Goal: Transaction & Acquisition: Book appointment/travel/reservation

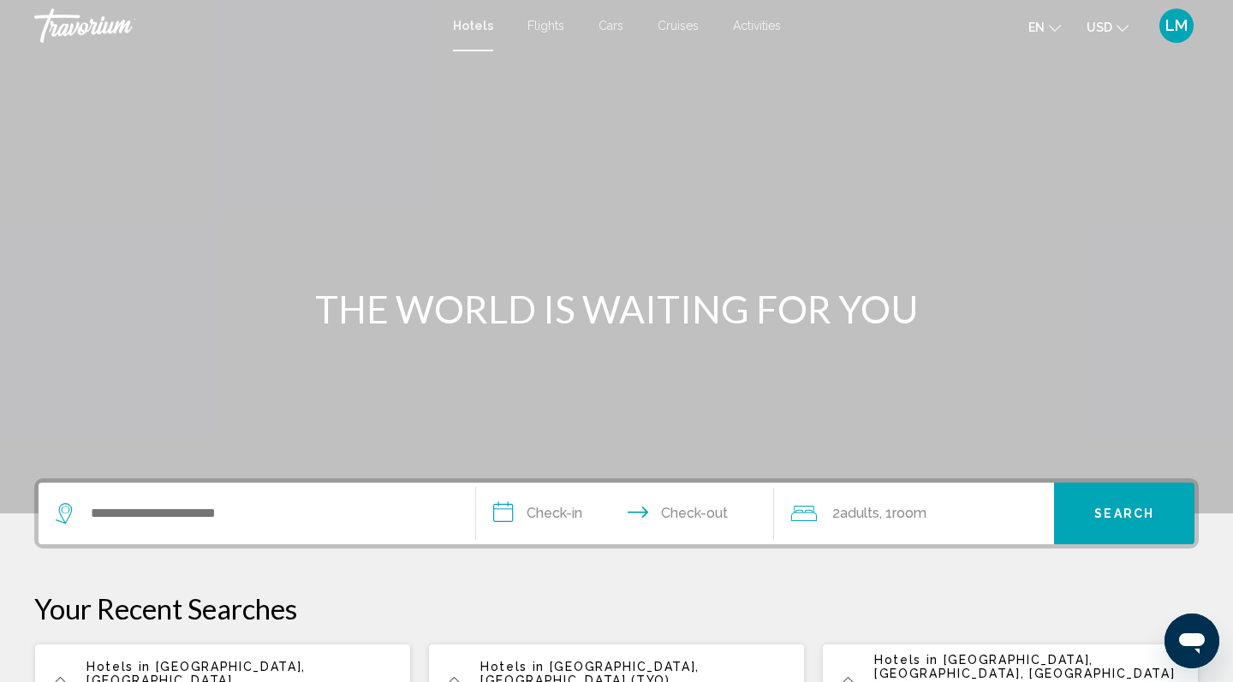
click at [313, 533] on div "Search widget" at bounding box center [257, 514] width 402 height 62
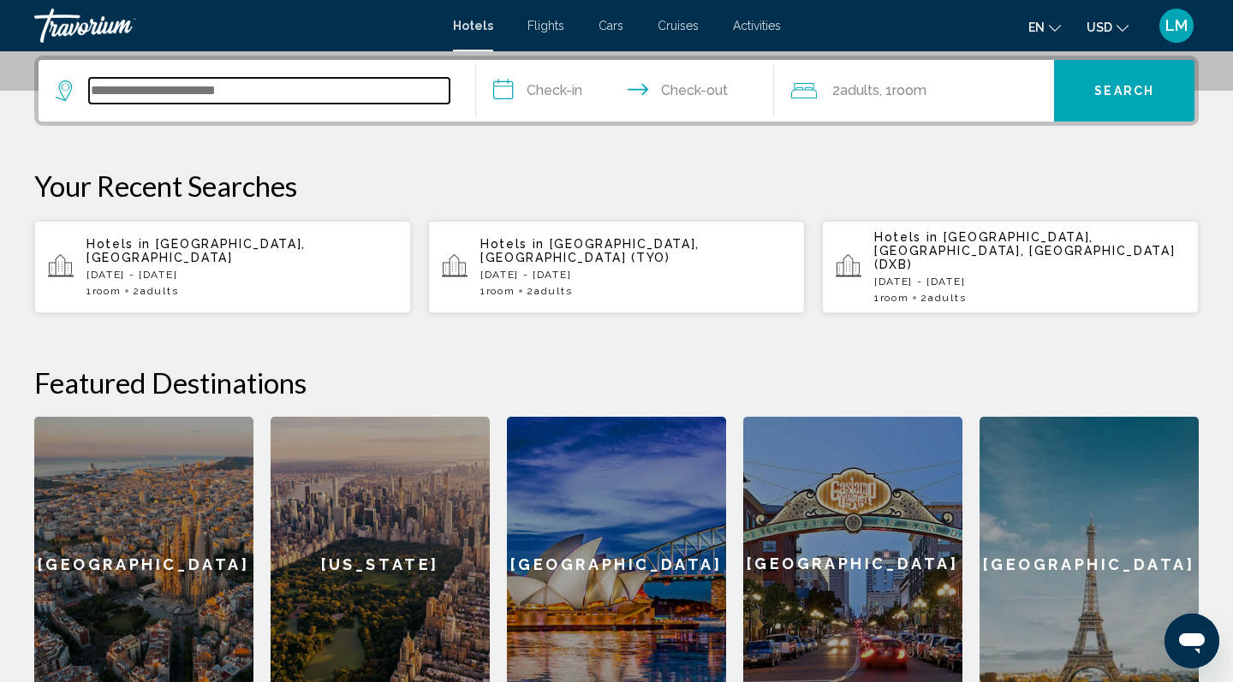
click at [130, 96] on input "Search widget" at bounding box center [269, 91] width 360 height 26
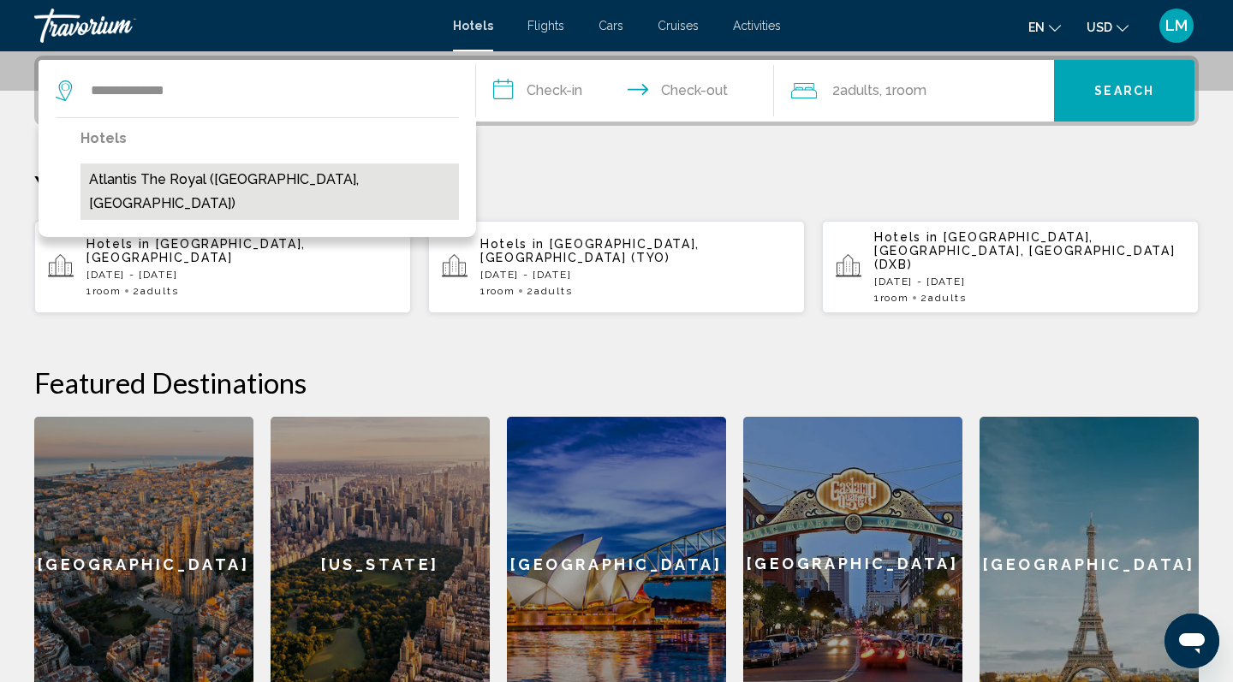
click at [188, 185] on button "Atlantis The Royal ([GEOGRAPHIC_DATA], [GEOGRAPHIC_DATA])" at bounding box center [269, 192] width 378 height 57
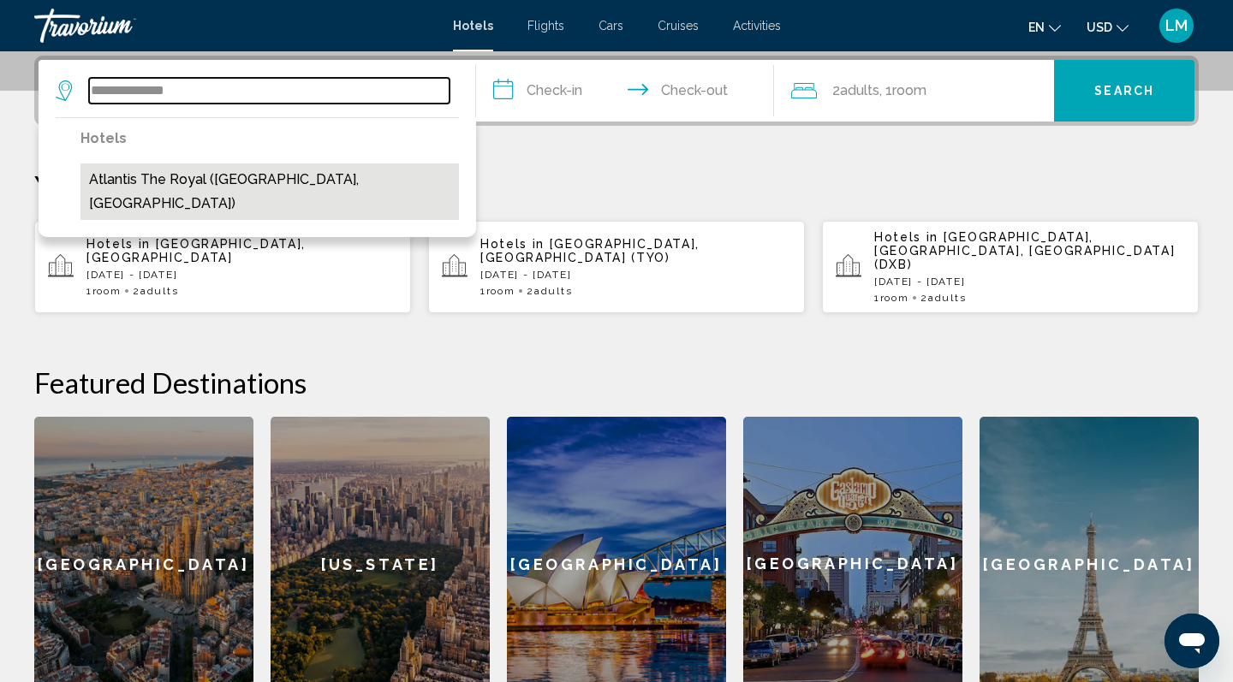
type input "**********"
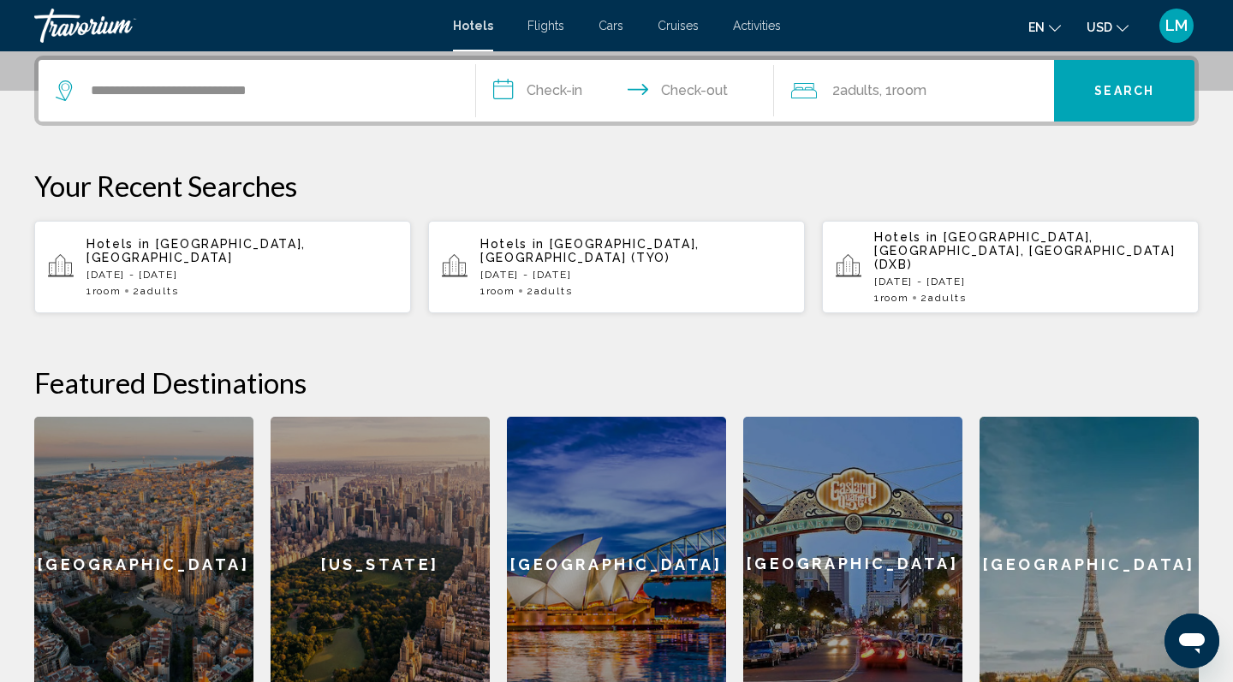
click at [558, 87] on input "**********" at bounding box center [628, 93] width 305 height 67
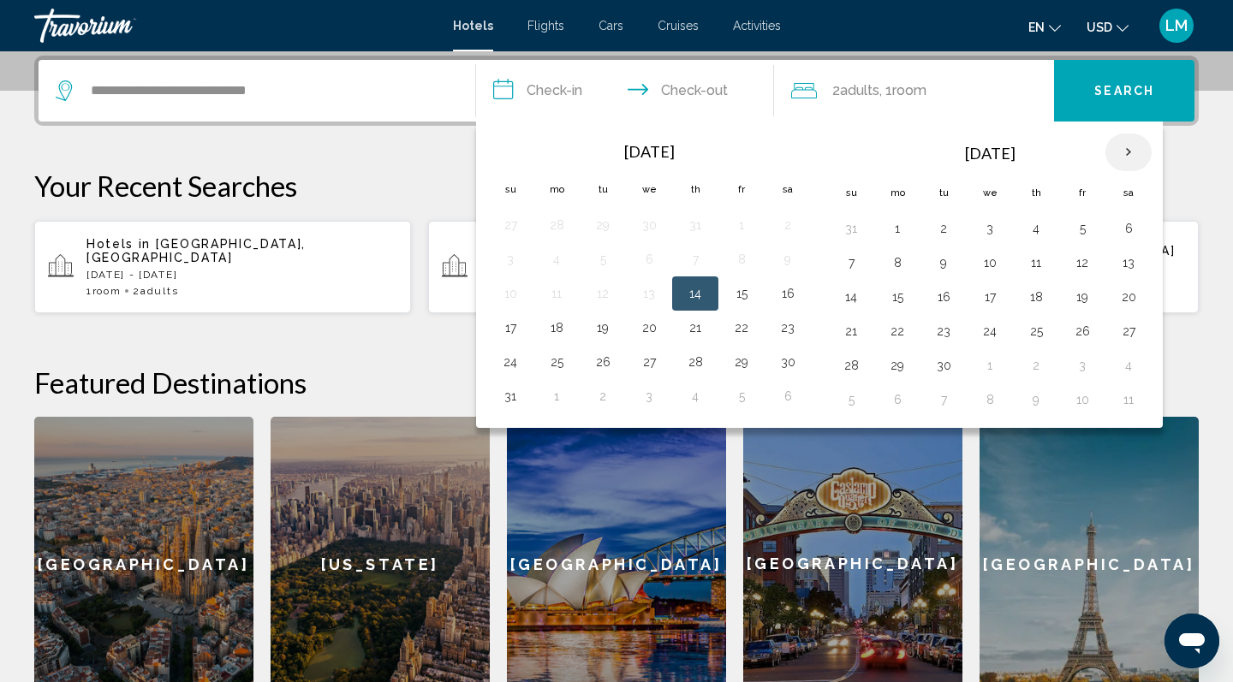
click at [1133, 153] on th "Next month" at bounding box center [1128, 153] width 46 height 38
click at [897, 366] on button "24" at bounding box center [897, 366] width 27 height 24
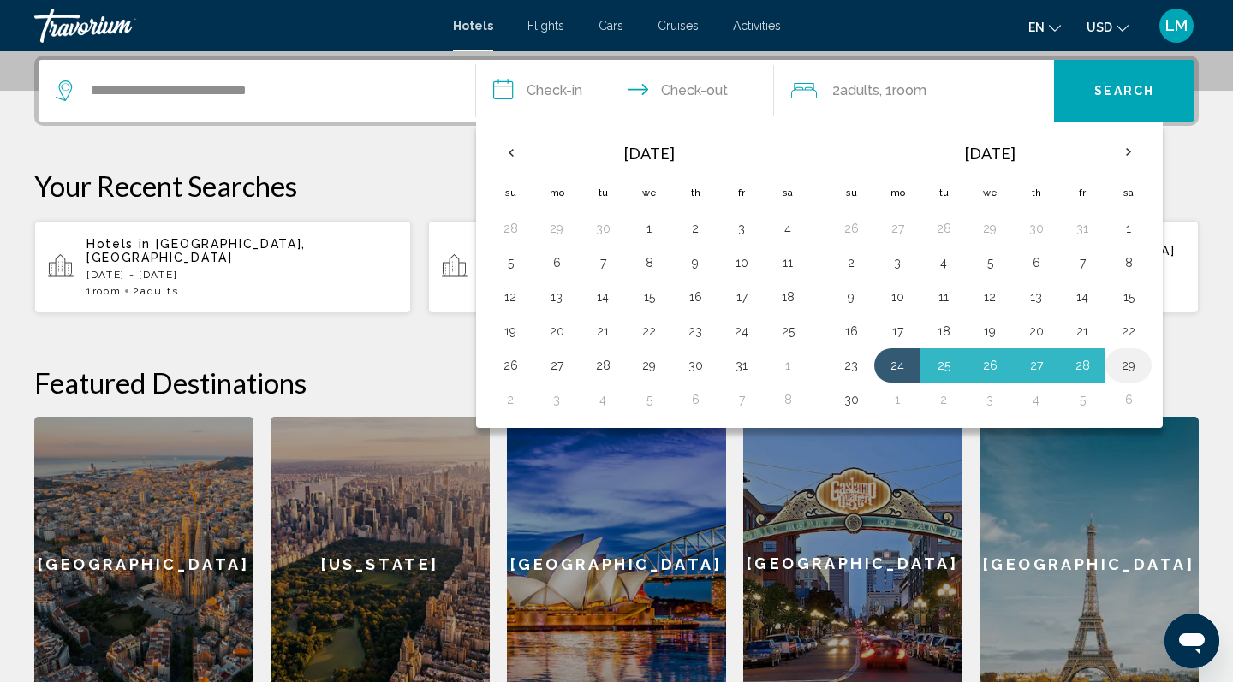
click at [1133, 366] on button "29" at bounding box center [1128, 366] width 27 height 24
type input "**********"
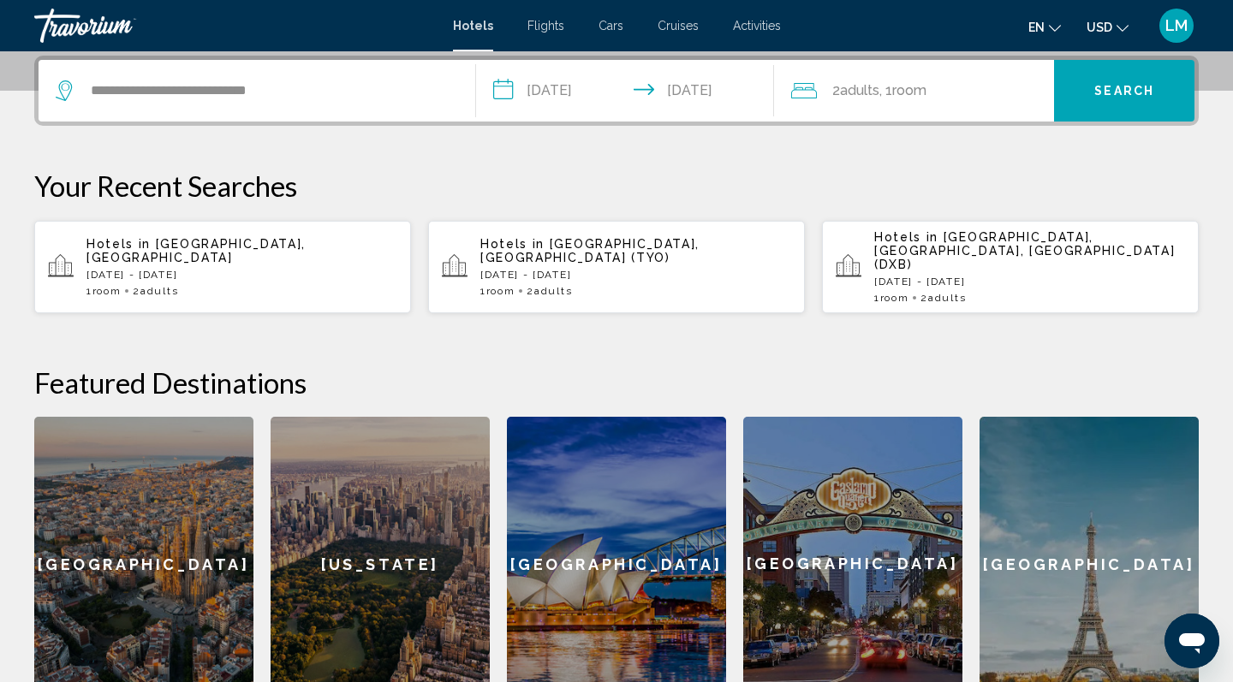
click at [926, 81] on span ", 1 Room rooms" at bounding box center [902, 91] width 47 height 24
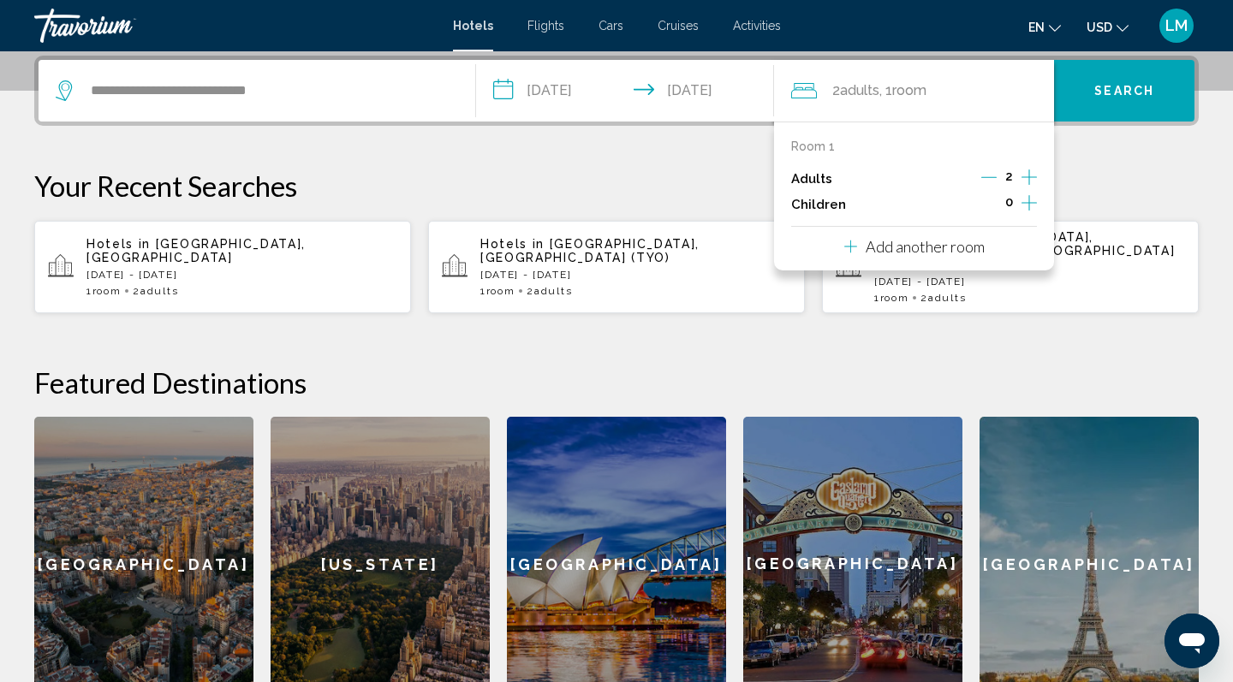
click at [1027, 204] on icon "Increment children" at bounding box center [1029, 203] width 15 height 21
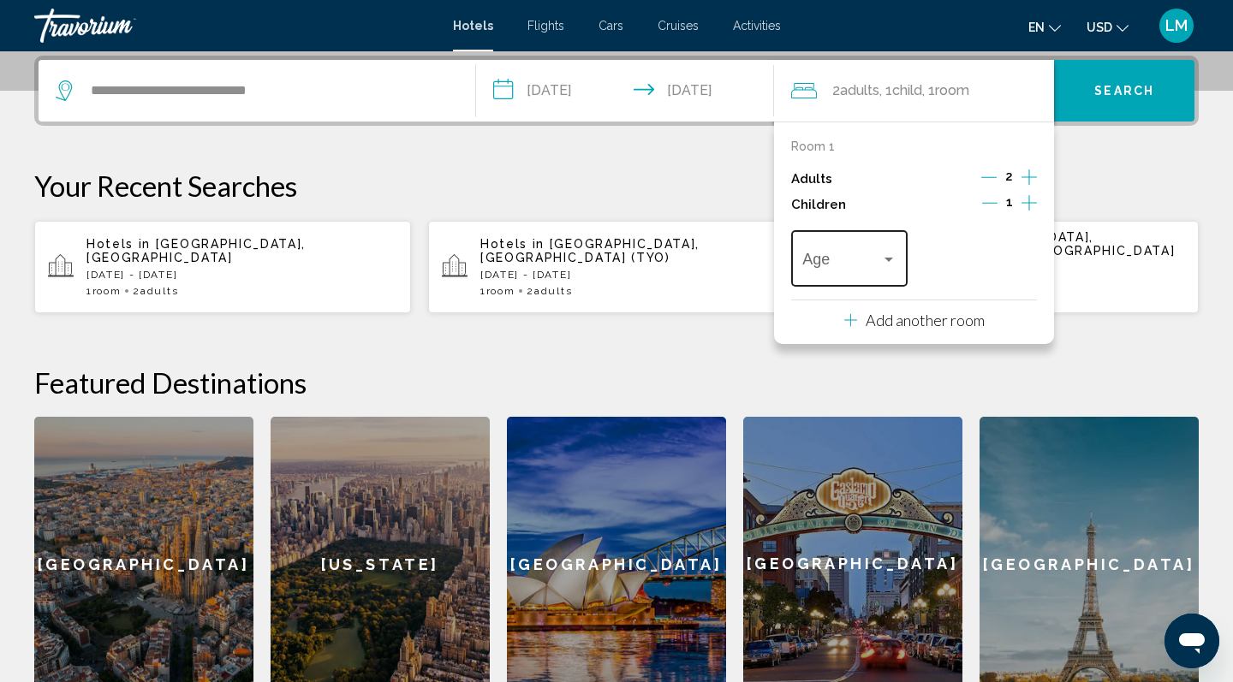
click at [845, 253] on div "Age" at bounding box center [848, 256] width 93 height 61
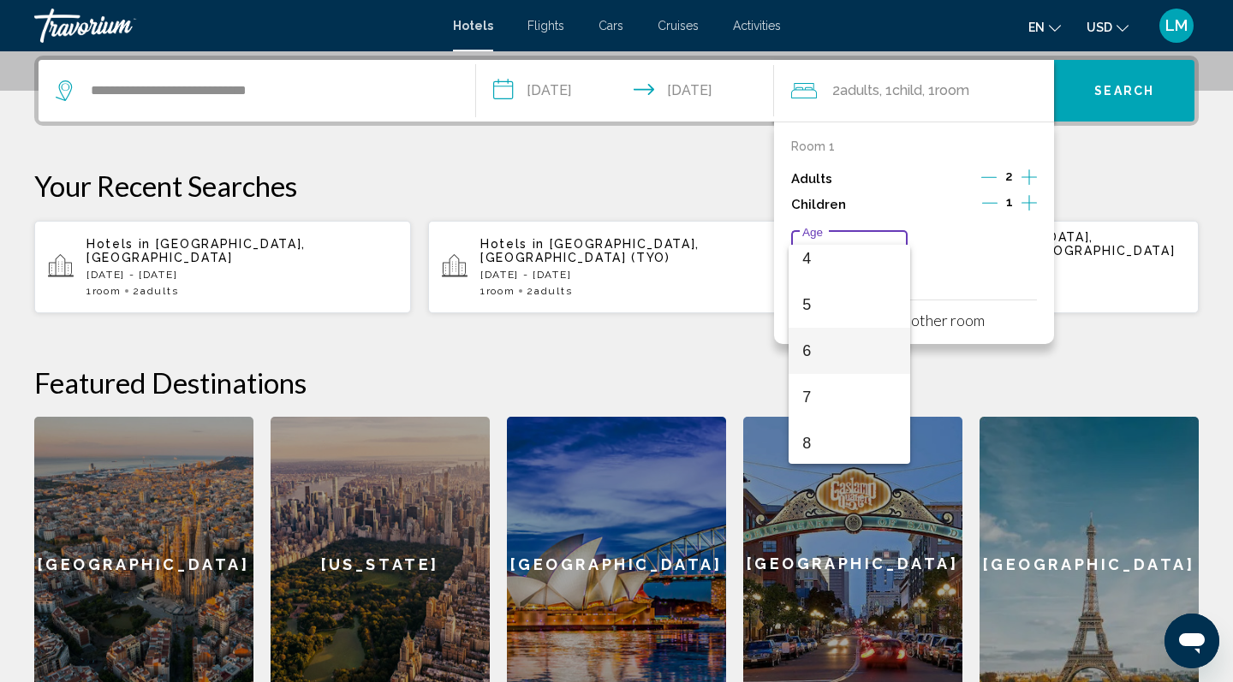
scroll to position [198, 0]
click at [832, 398] on span "7" at bounding box center [848, 394] width 93 height 46
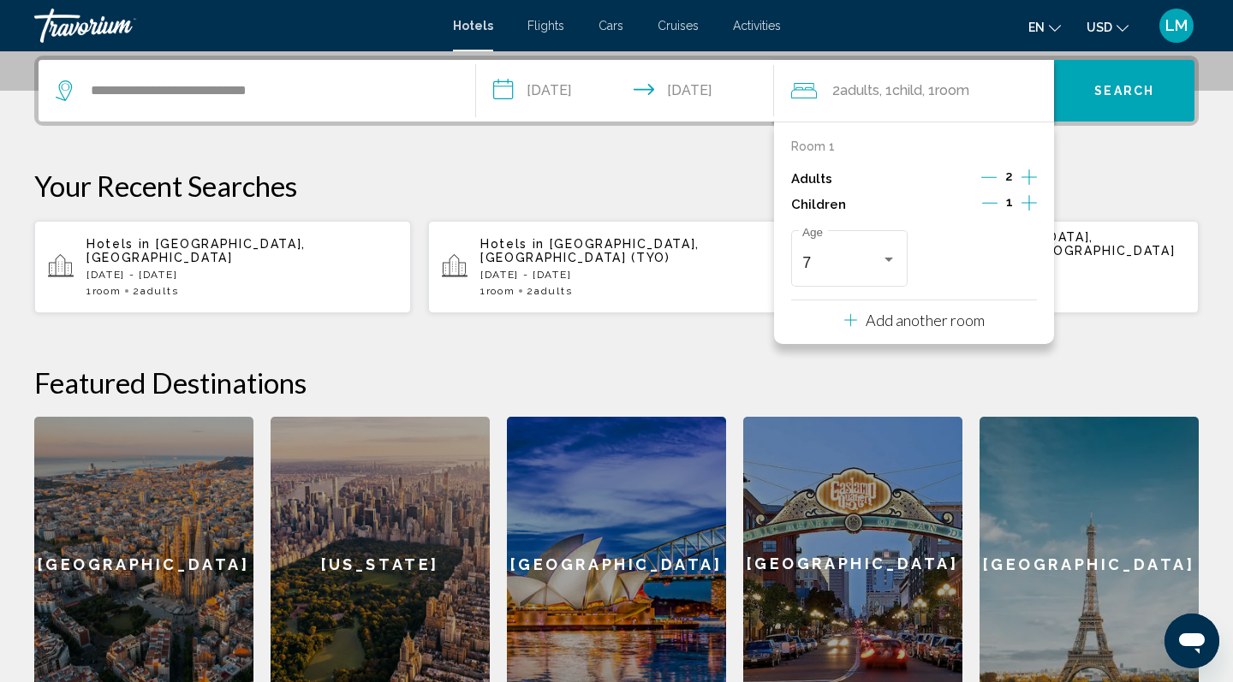
click at [1000, 381] on h2 "Featured Destinations" at bounding box center [616, 383] width 1165 height 34
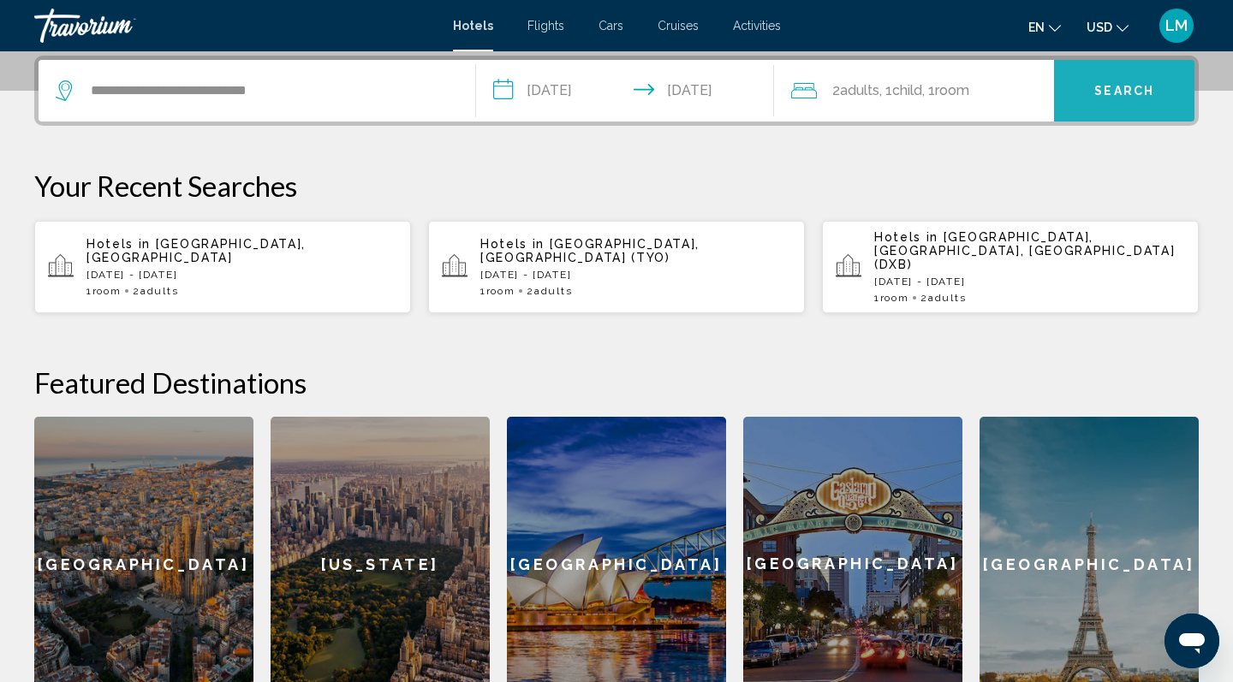
click at [1136, 118] on button "Search" at bounding box center [1124, 91] width 140 height 62
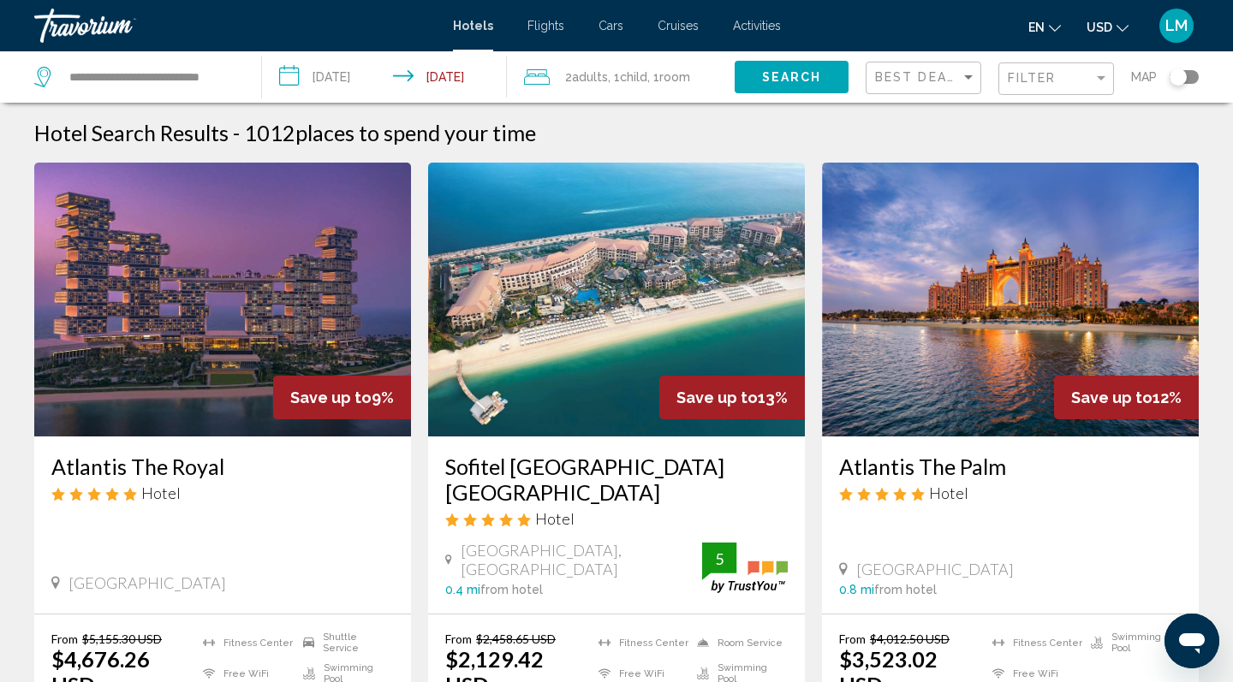
click at [459, 75] on input "**********" at bounding box center [388, 79] width 252 height 57
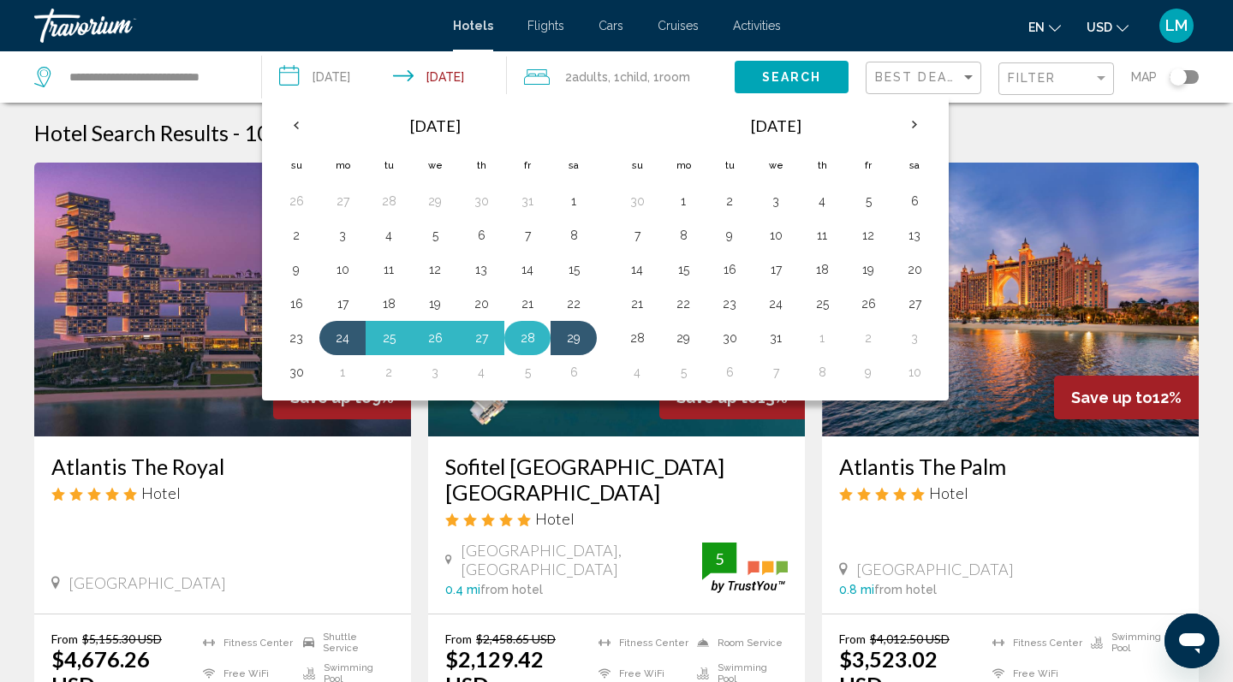
click at [535, 336] on button "28" at bounding box center [527, 338] width 27 height 24
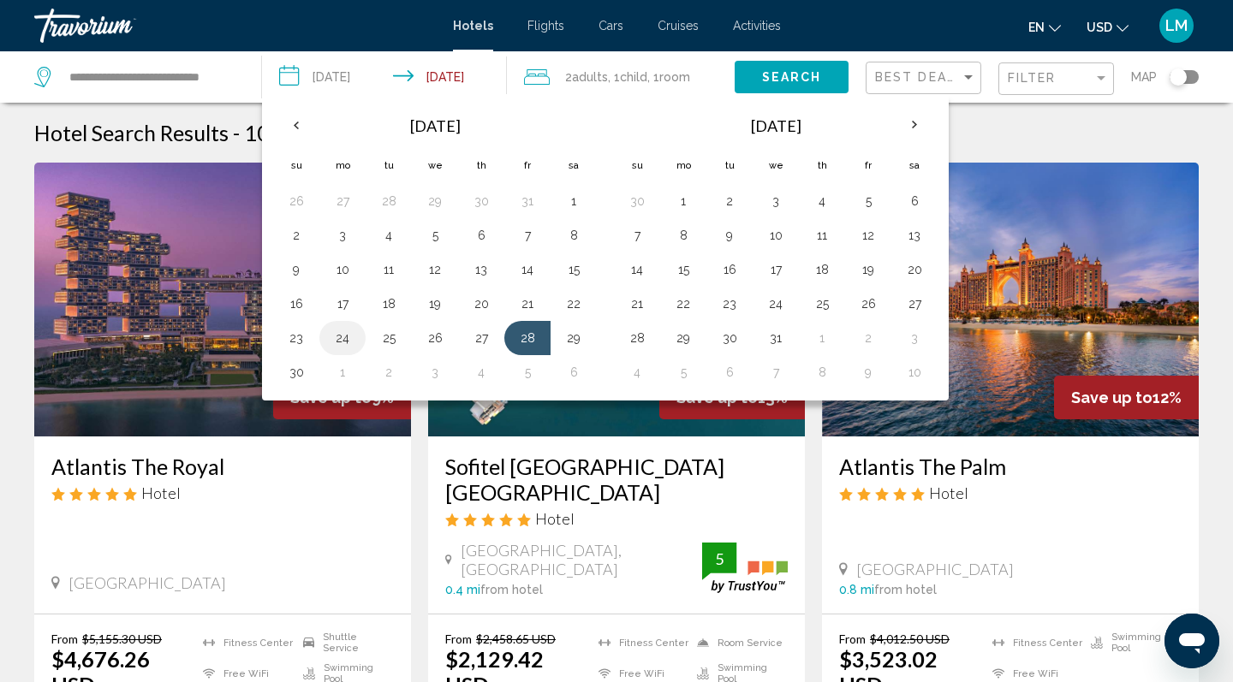
click at [338, 337] on button "24" at bounding box center [342, 338] width 27 height 24
type input "**********"
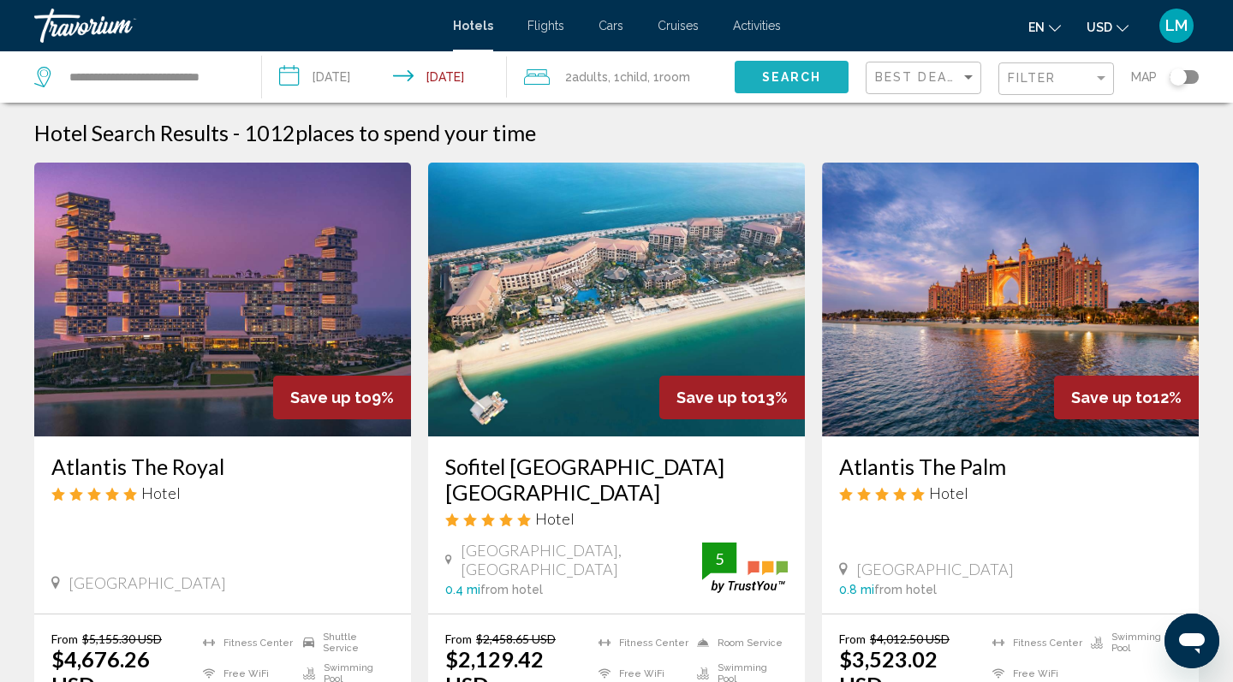
click at [816, 74] on span "Search" at bounding box center [792, 78] width 60 height 14
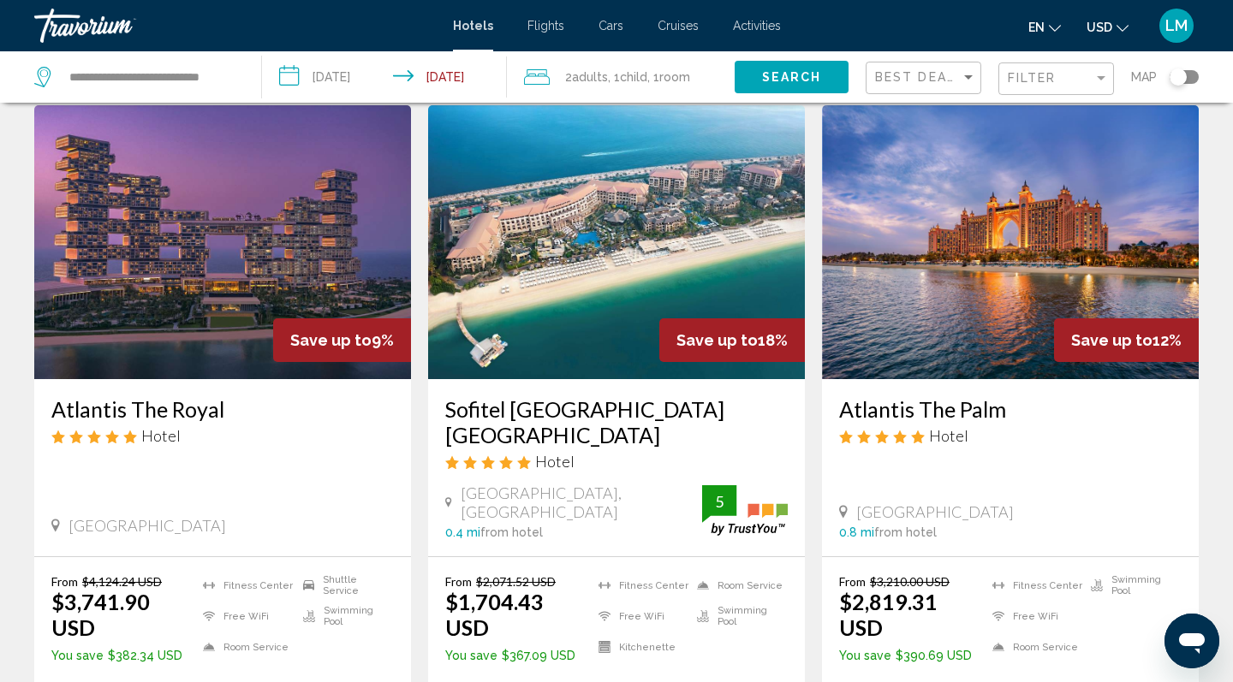
scroll to position [54, 0]
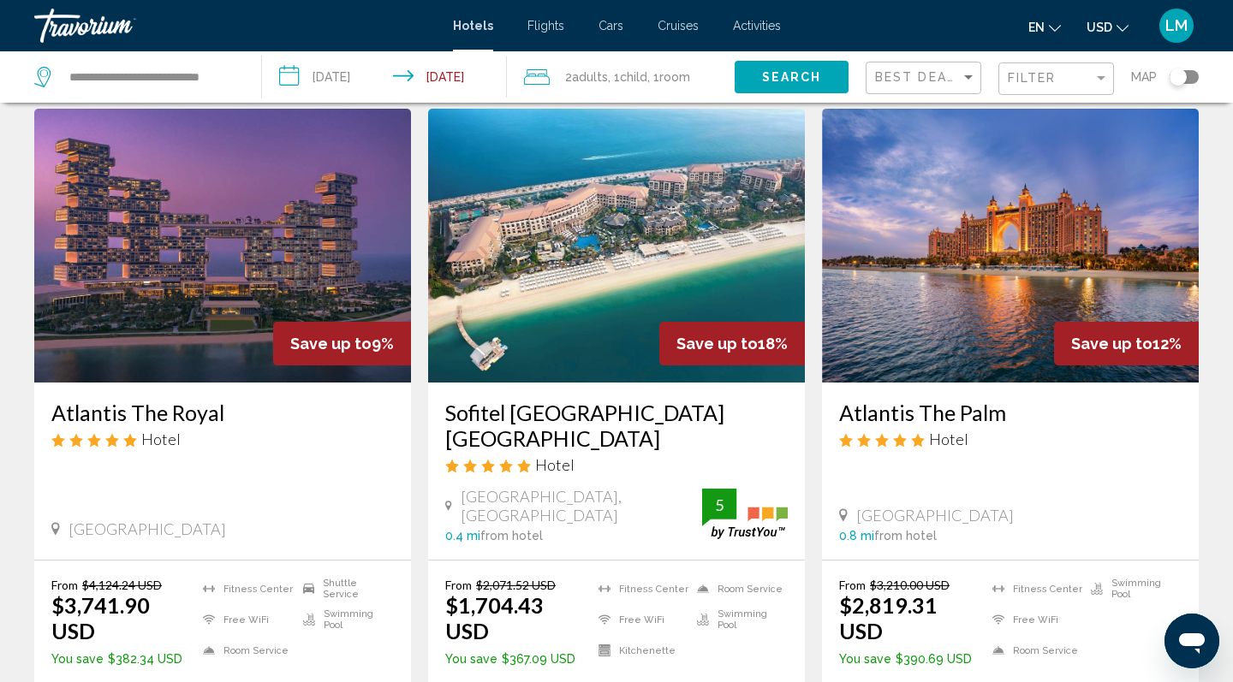
click at [233, 311] on img "Main content" at bounding box center [222, 246] width 377 height 274
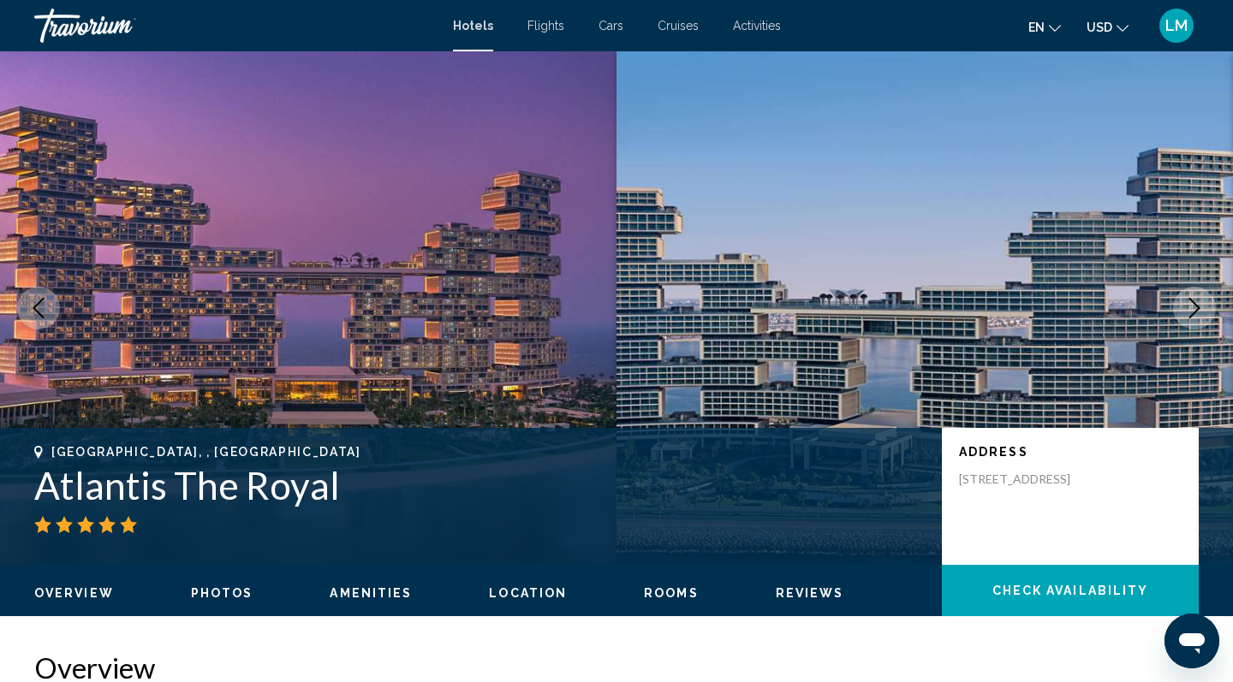
click at [1195, 308] on icon "Next image" at bounding box center [1194, 308] width 21 height 21
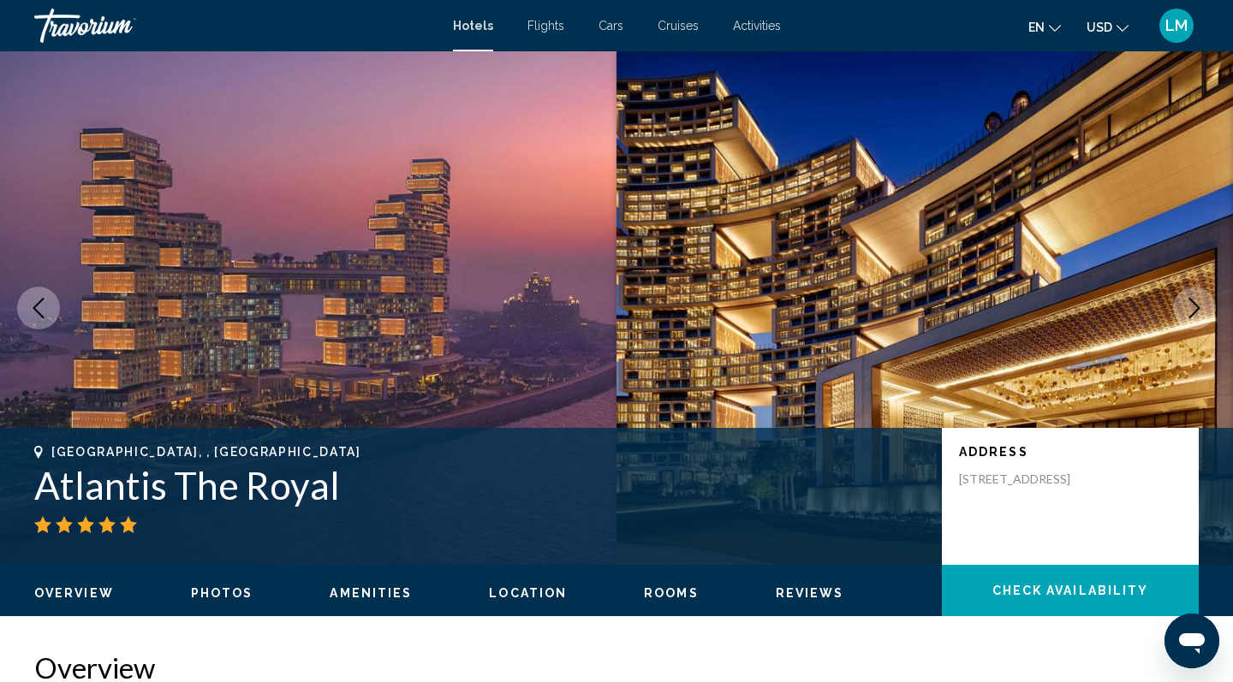
click at [1195, 308] on icon "Next image" at bounding box center [1194, 308] width 21 height 21
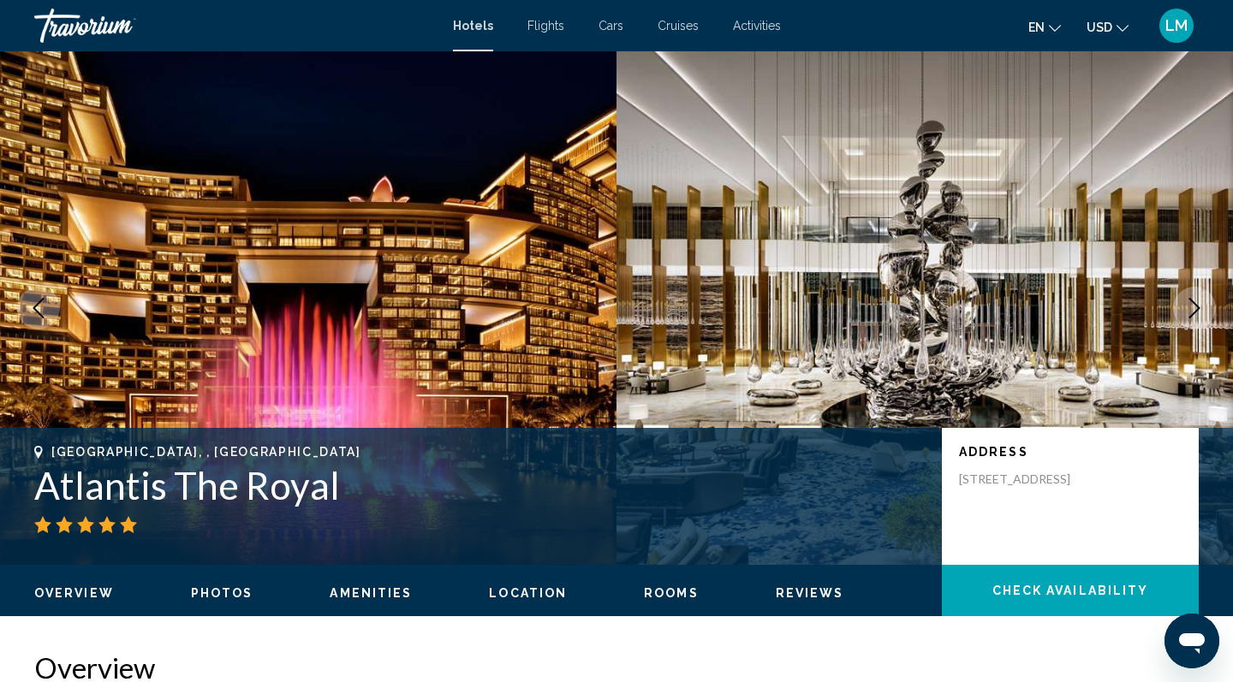
click at [1195, 308] on icon "Next image" at bounding box center [1194, 308] width 21 height 21
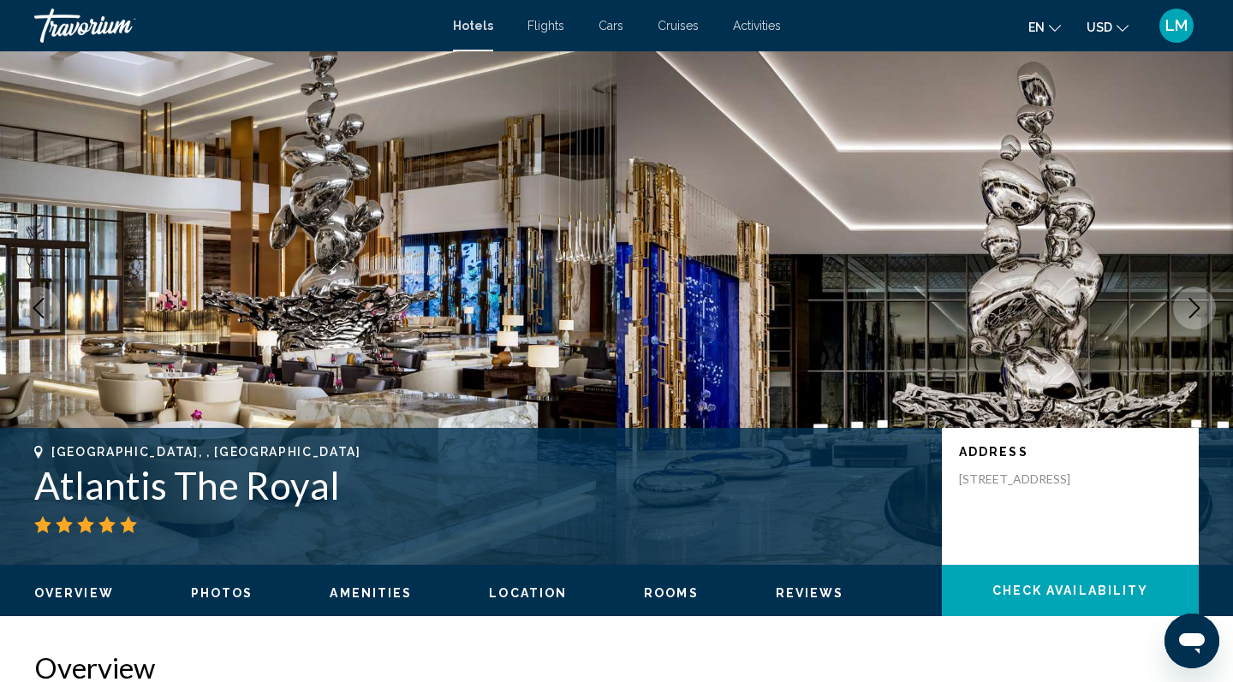
click at [1195, 308] on icon "Next image" at bounding box center [1194, 308] width 21 height 21
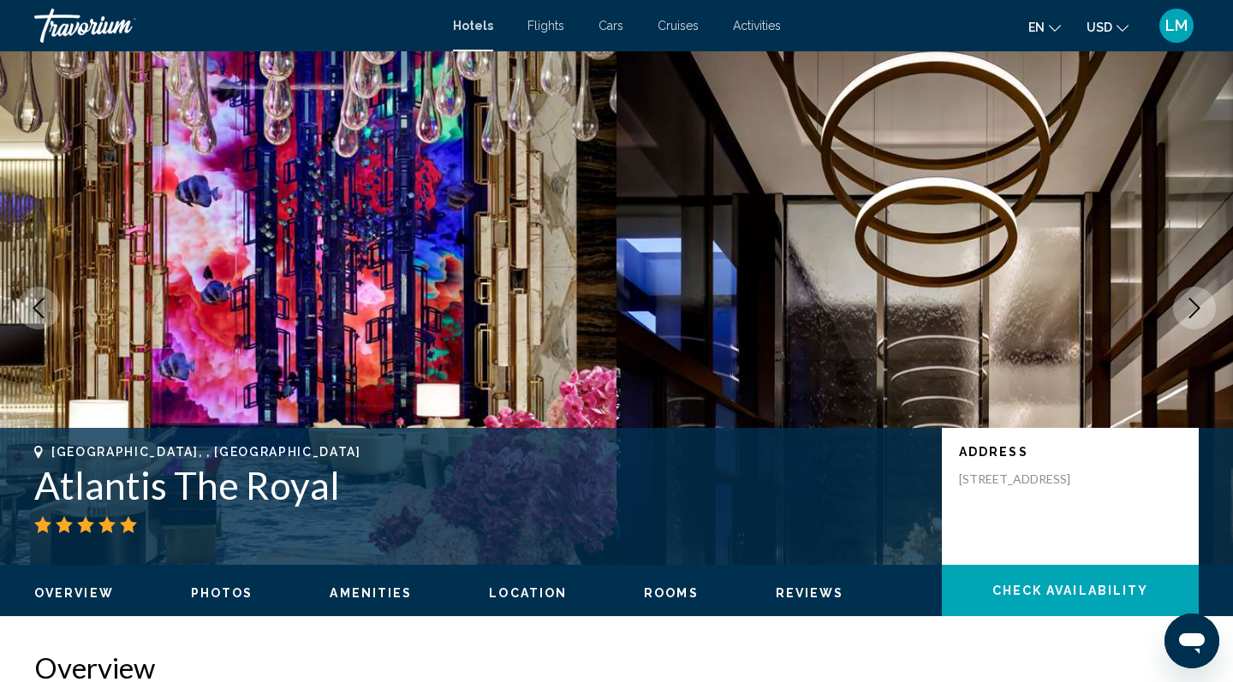
click at [1195, 309] on icon "Next image" at bounding box center [1194, 308] width 21 height 21
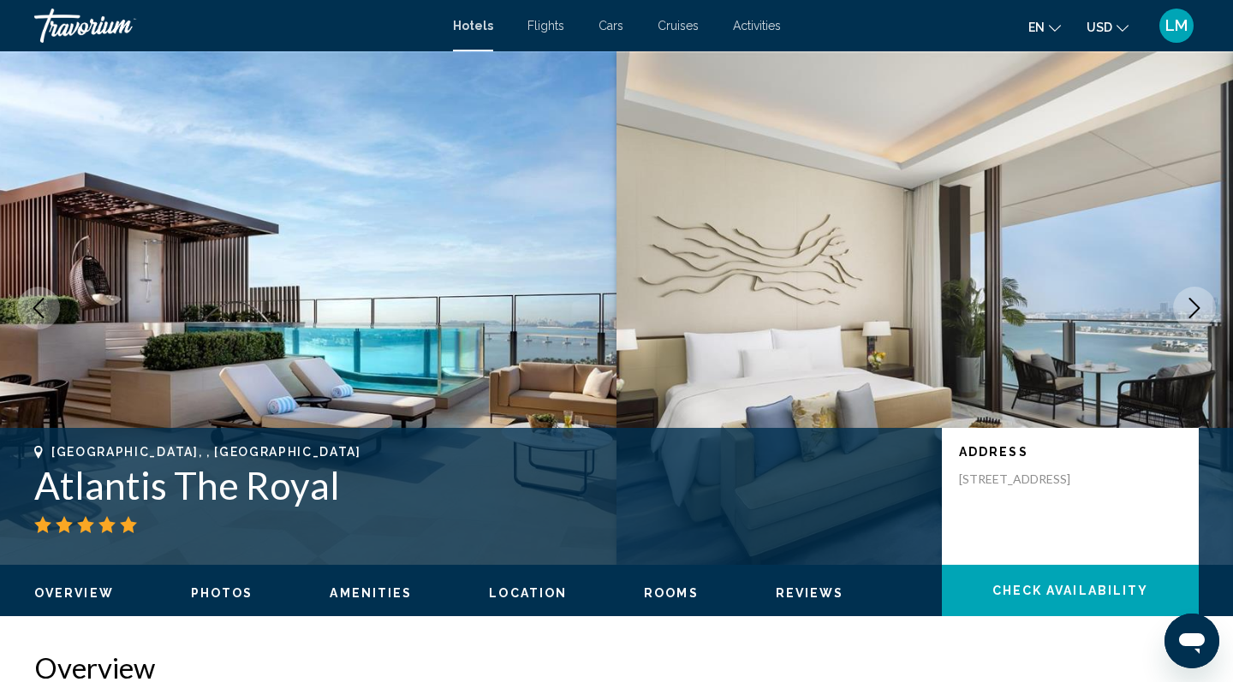
click at [1195, 309] on icon "Next image" at bounding box center [1194, 308] width 21 height 21
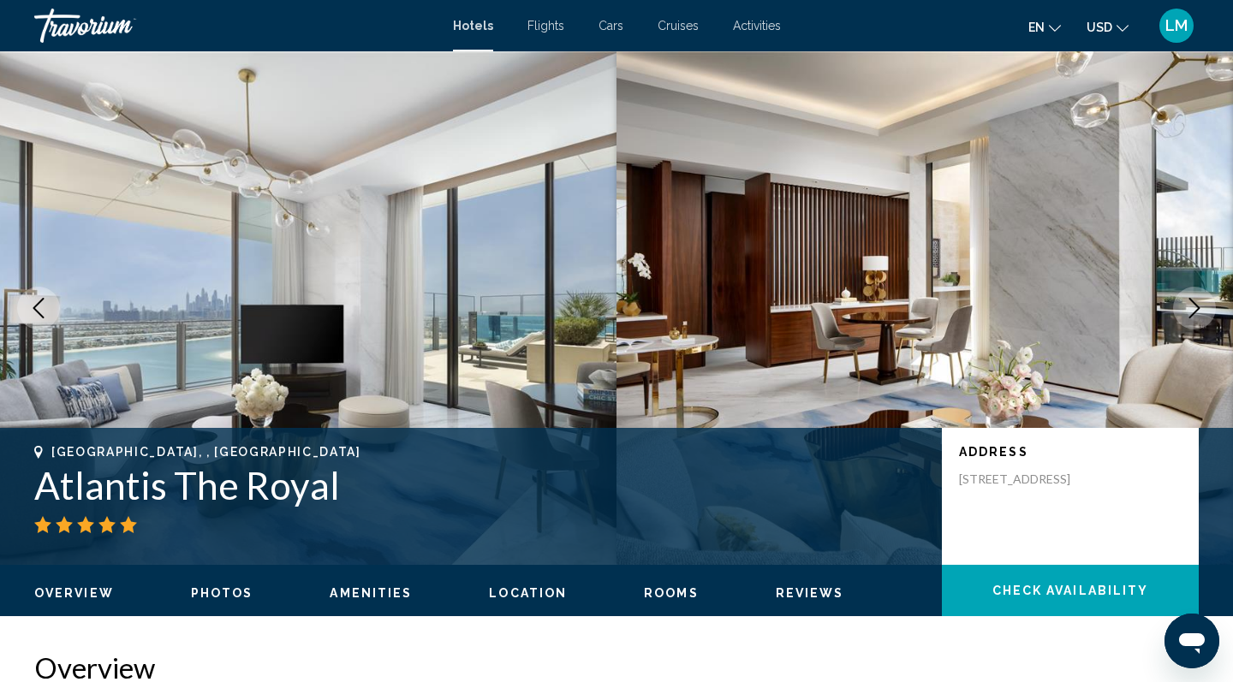
click at [1195, 309] on icon "Next image" at bounding box center [1194, 308] width 21 height 21
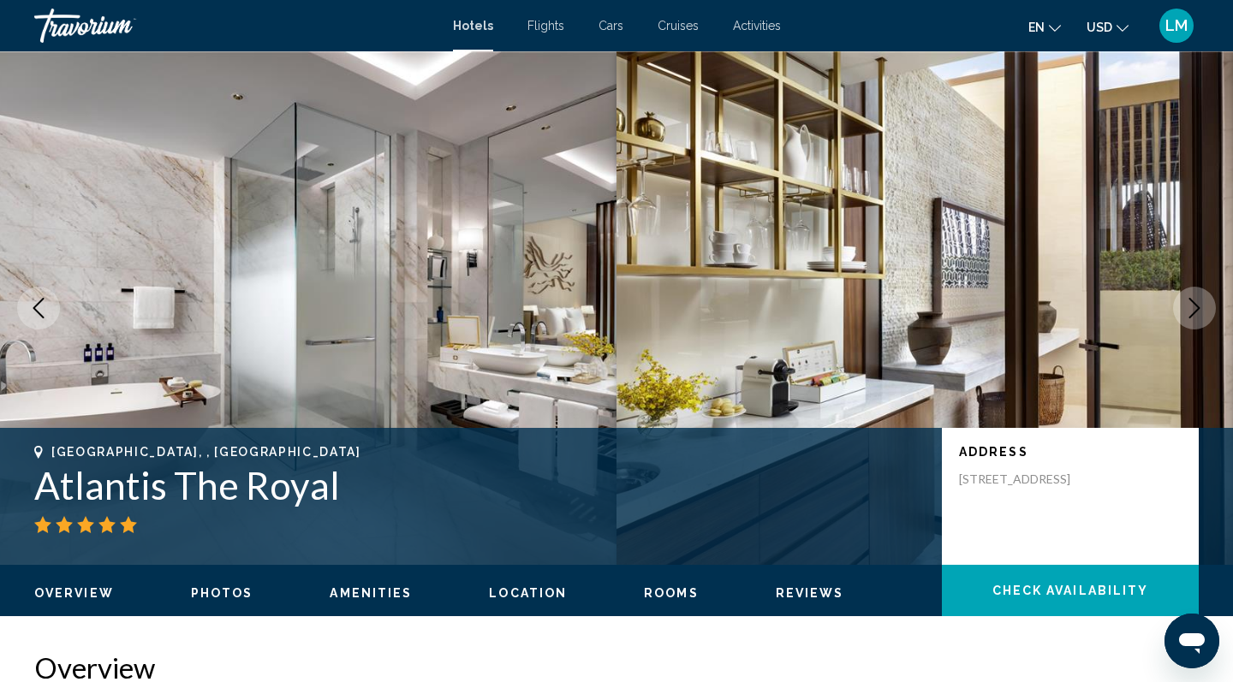
click at [1195, 309] on icon "Next image" at bounding box center [1194, 308] width 21 height 21
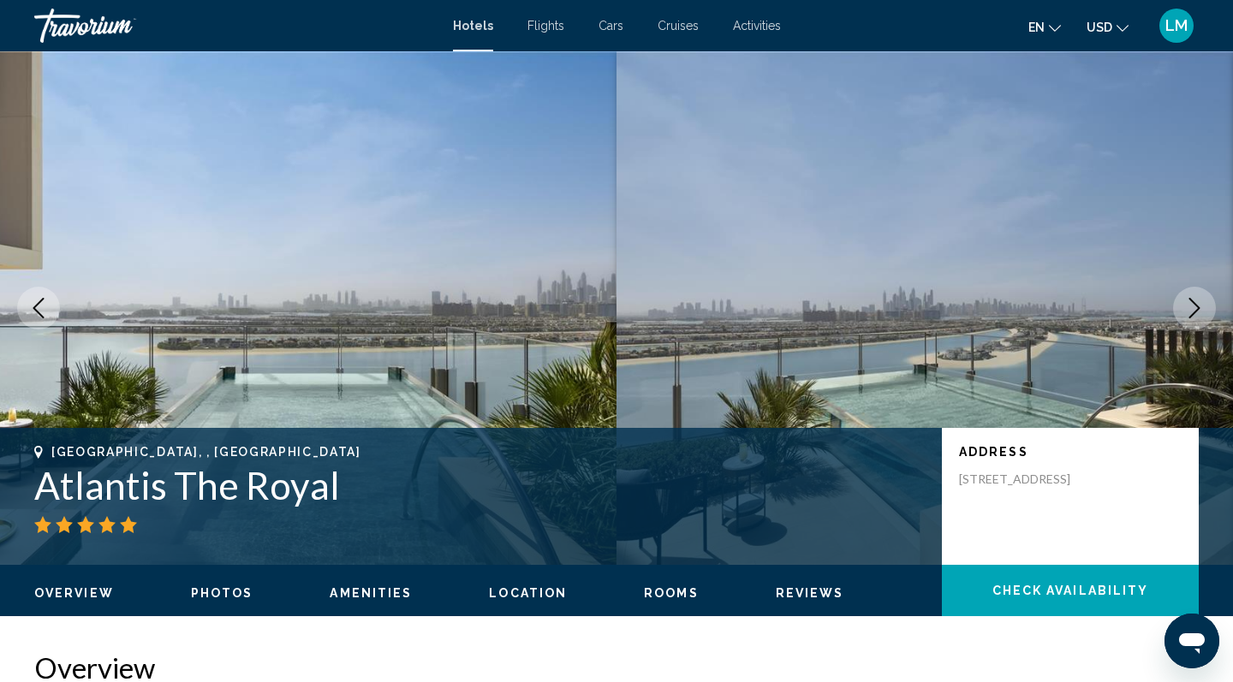
click at [1195, 309] on icon "Next image" at bounding box center [1194, 308] width 21 height 21
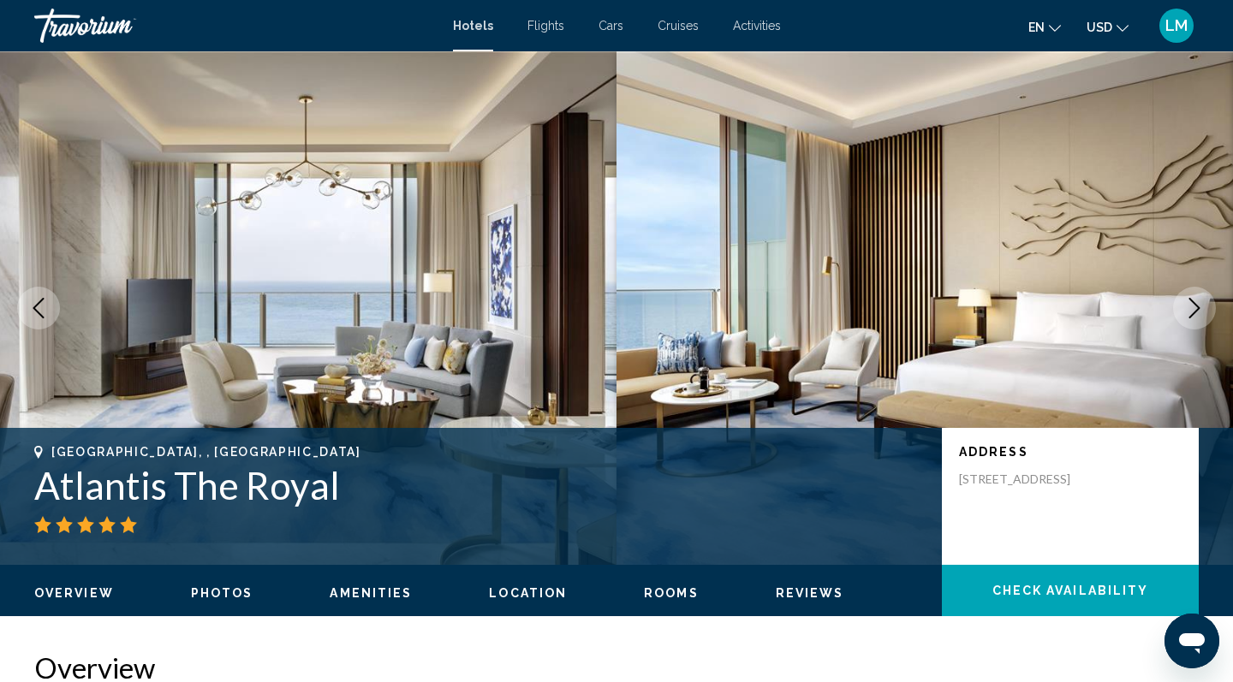
click at [1195, 308] on icon "Next image" at bounding box center [1194, 308] width 21 height 21
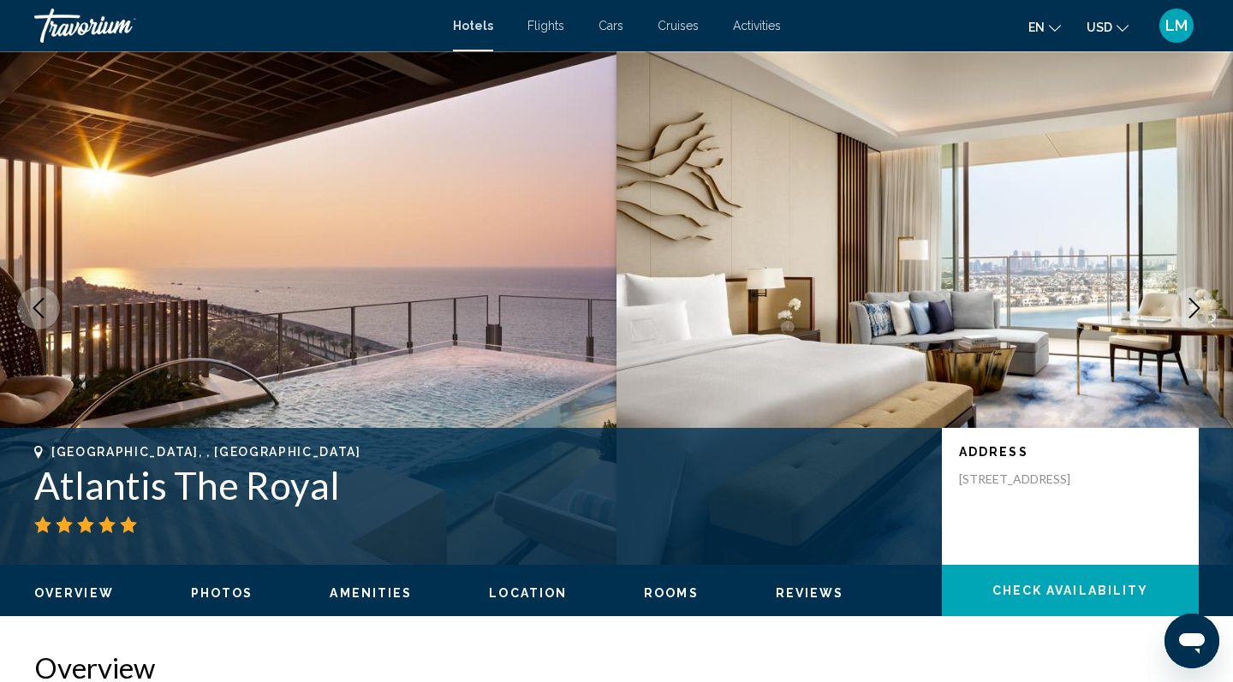
click at [1195, 308] on icon "Next image" at bounding box center [1194, 308] width 21 height 21
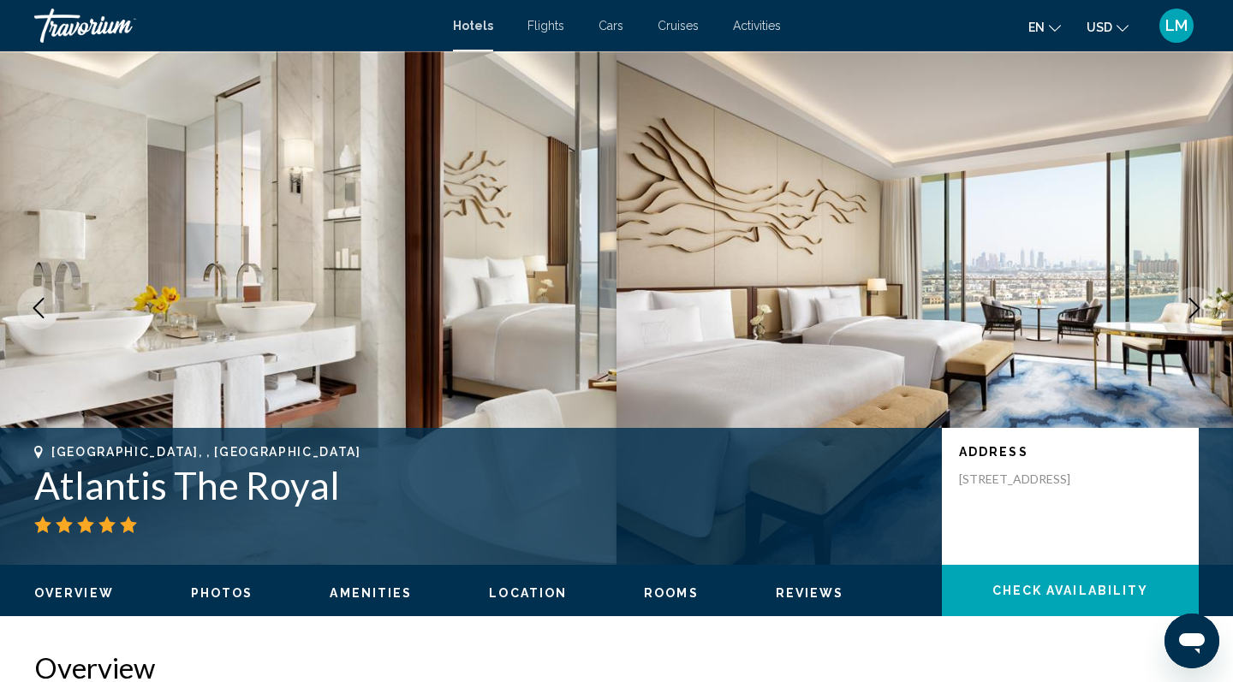
click at [1195, 309] on icon "Next image" at bounding box center [1194, 308] width 21 height 21
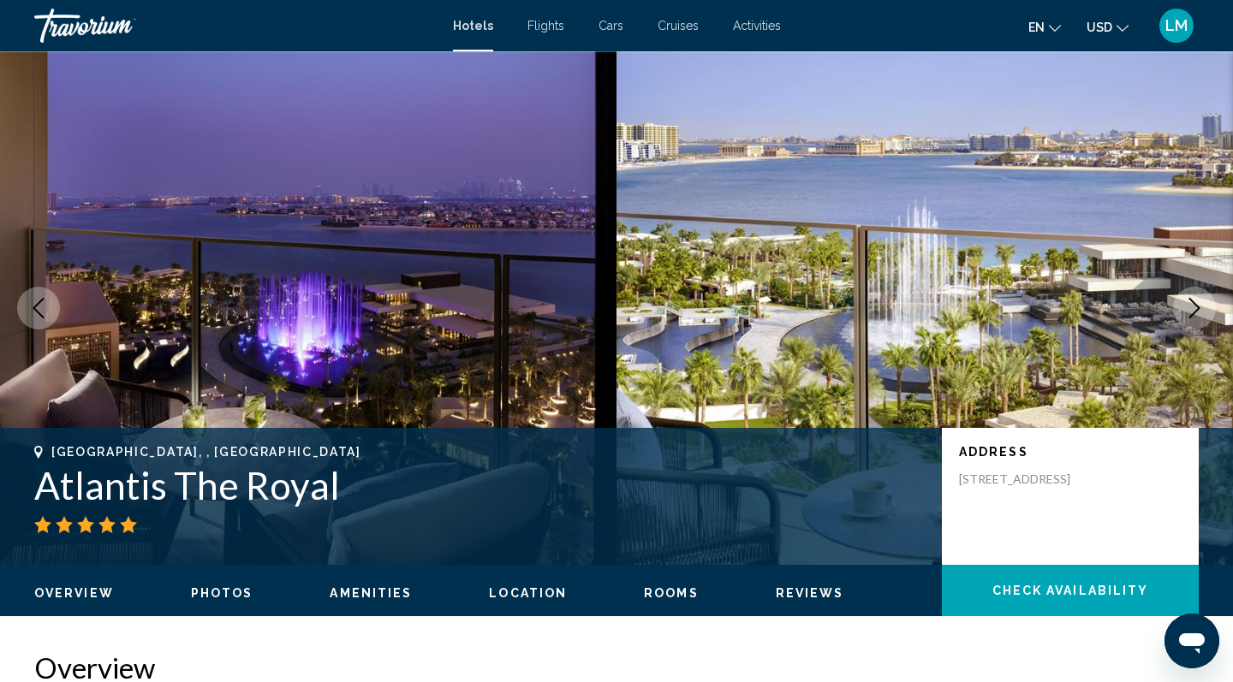
click at [1195, 309] on icon "Next image" at bounding box center [1194, 308] width 21 height 21
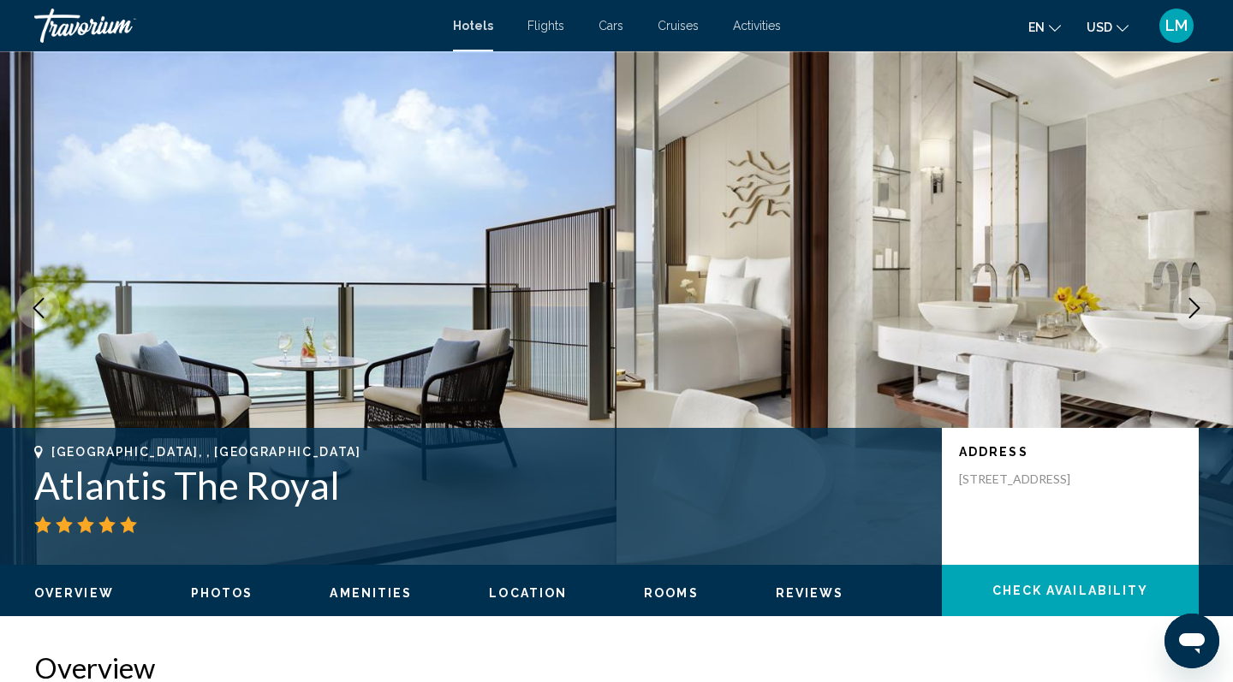
click at [1195, 309] on icon "Next image" at bounding box center [1194, 308] width 21 height 21
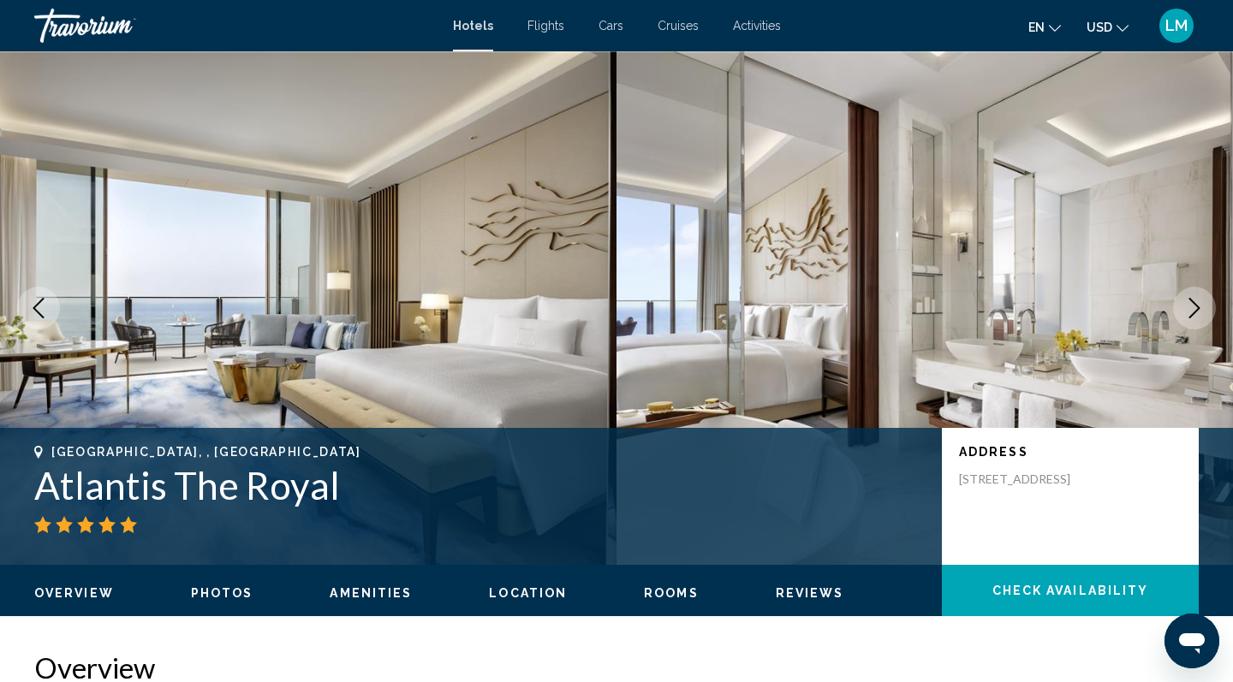
click at [1195, 309] on icon "Next image" at bounding box center [1194, 308] width 21 height 21
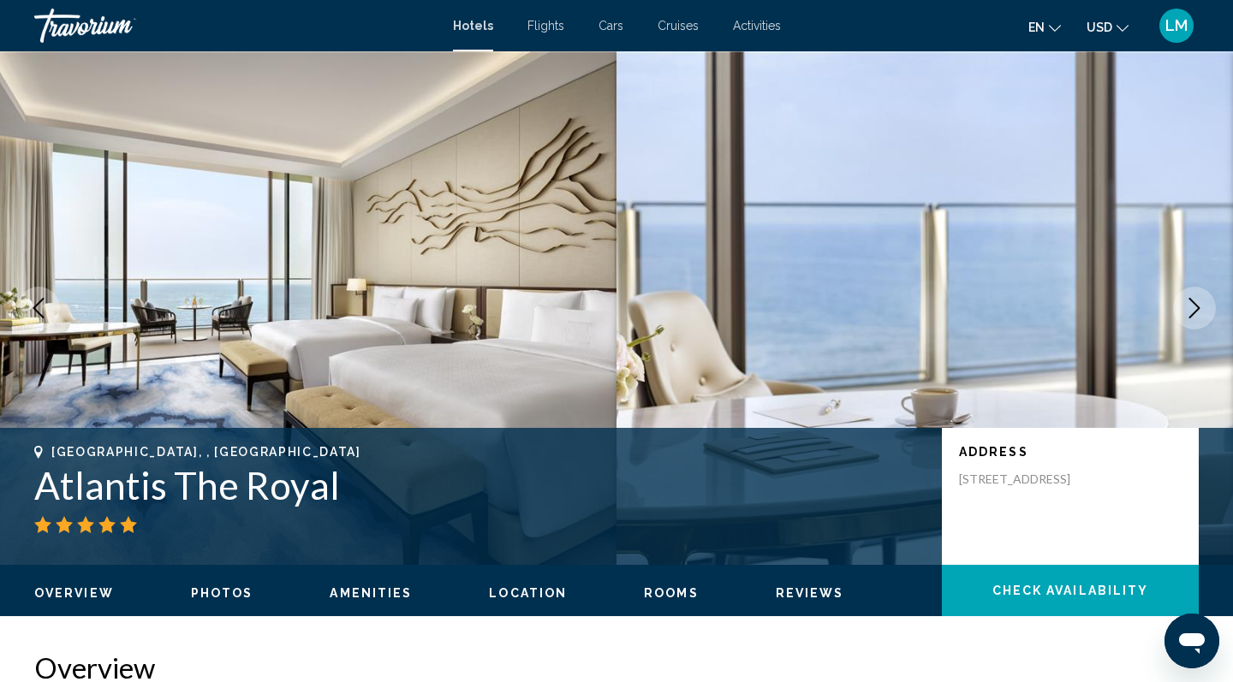
click at [1194, 307] on icon "Next image" at bounding box center [1194, 308] width 21 height 21
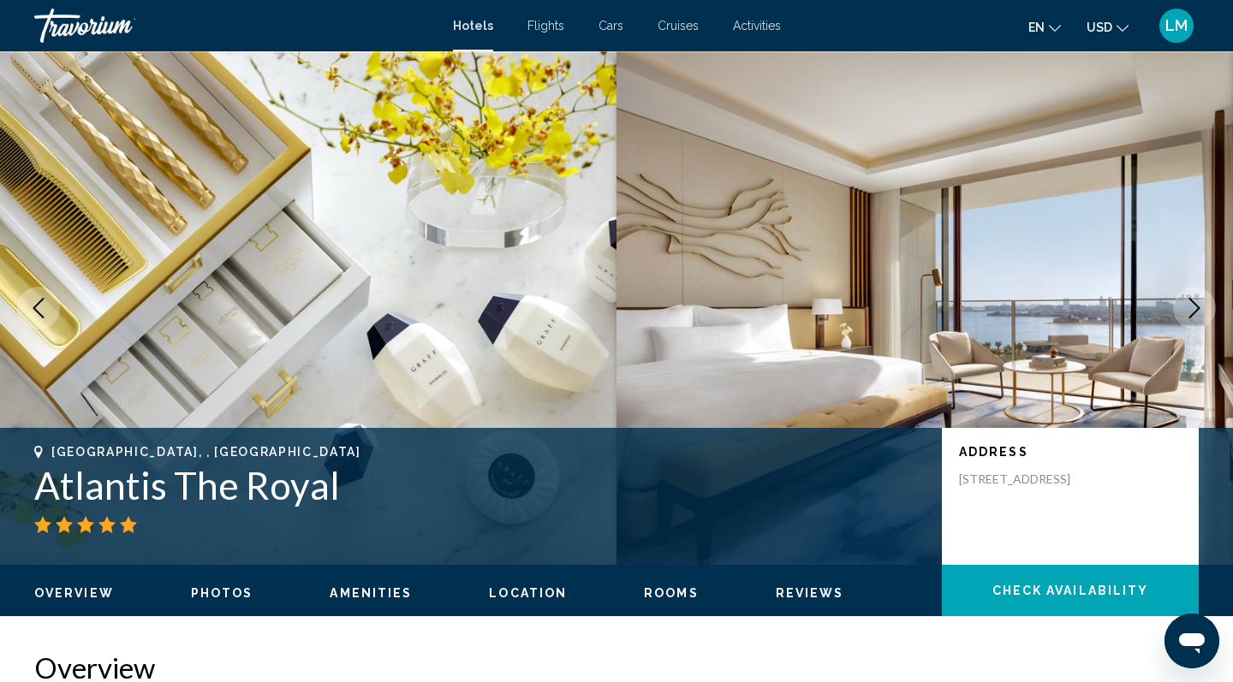
click at [1194, 307] on icon "Next image" at bounding box center [1194, 308] width 21 height 21
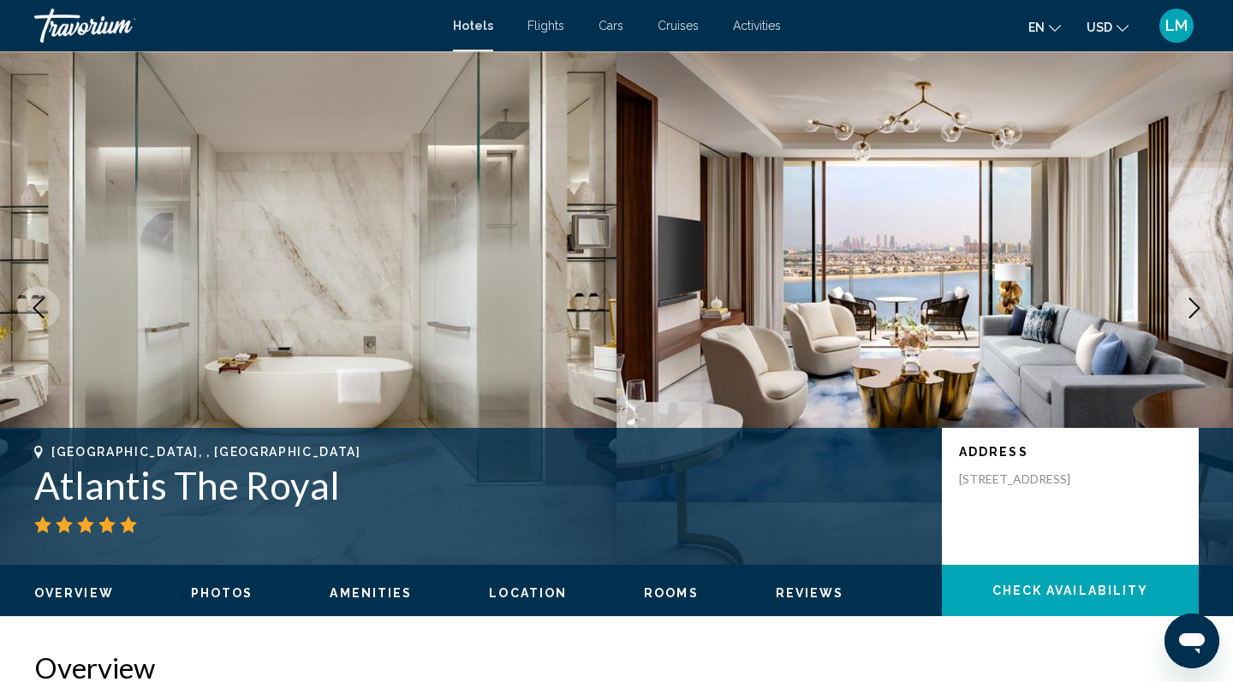
click at [1194, 307] on icon "Next image" at bounding box center [1194, 308] width 21 height 21
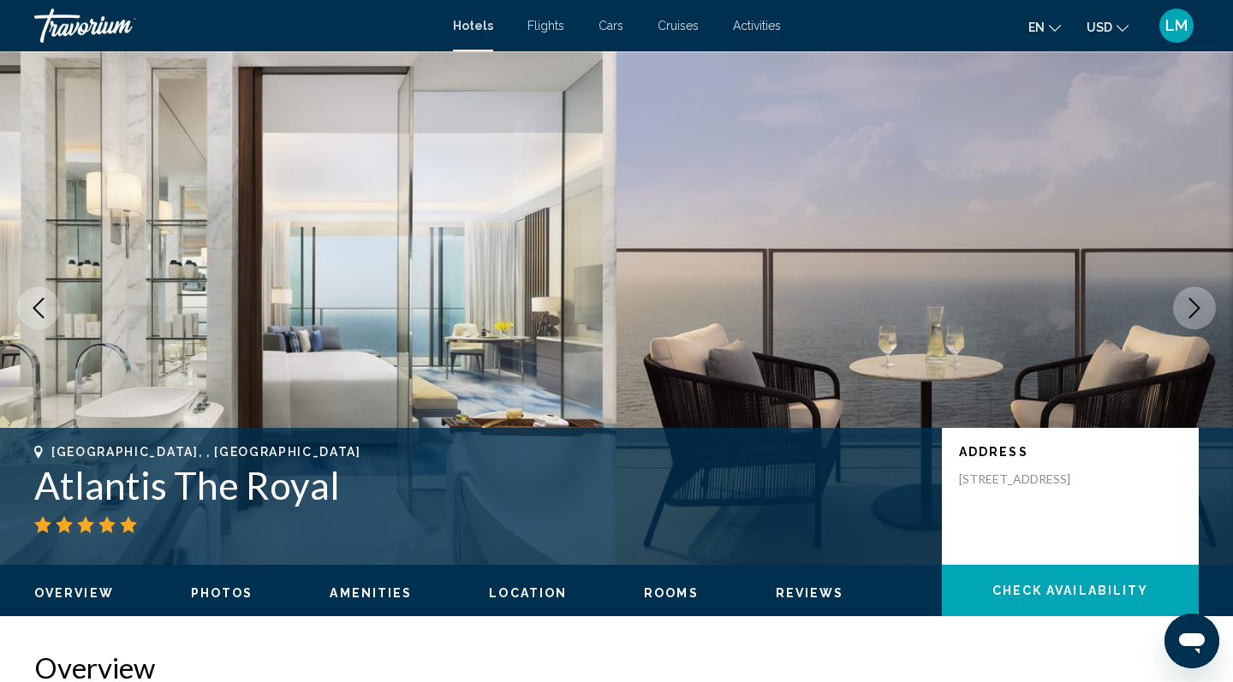
click at [1194, 307] on icon "Next image" at bounding box center [1194, 308] width 21 height 21
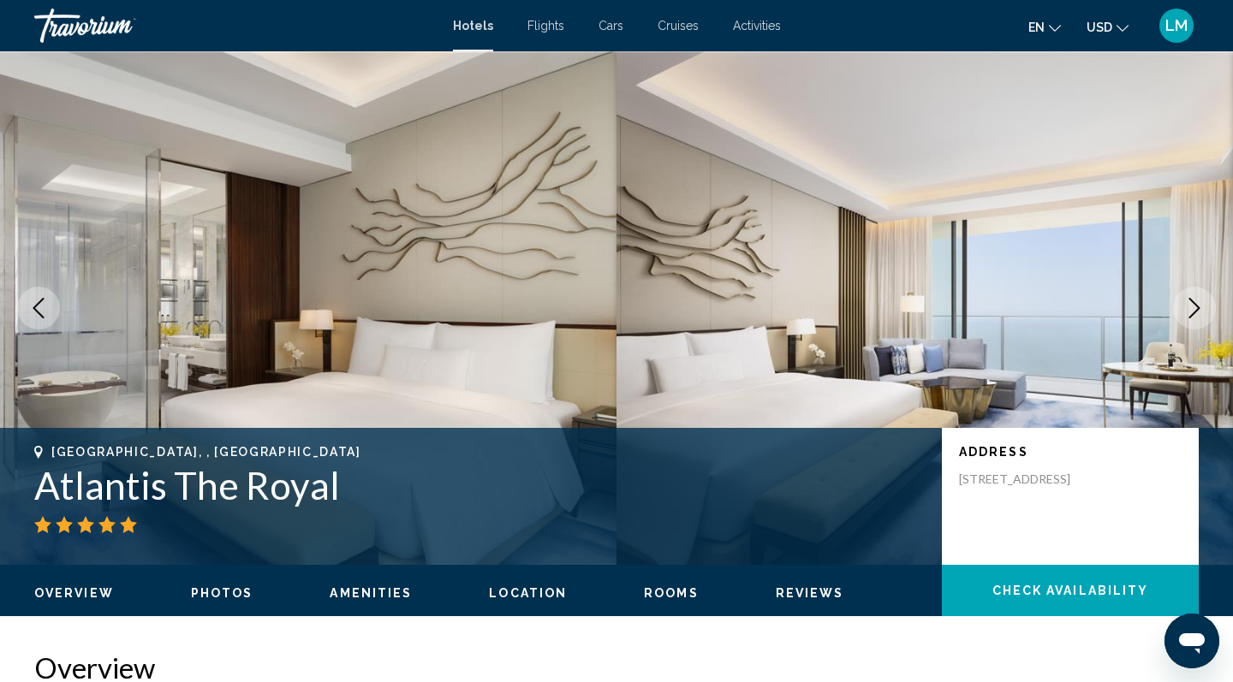
click at [1194, 307] on icon "Next image" at bounding box center [1194, 308] width 21 height 21
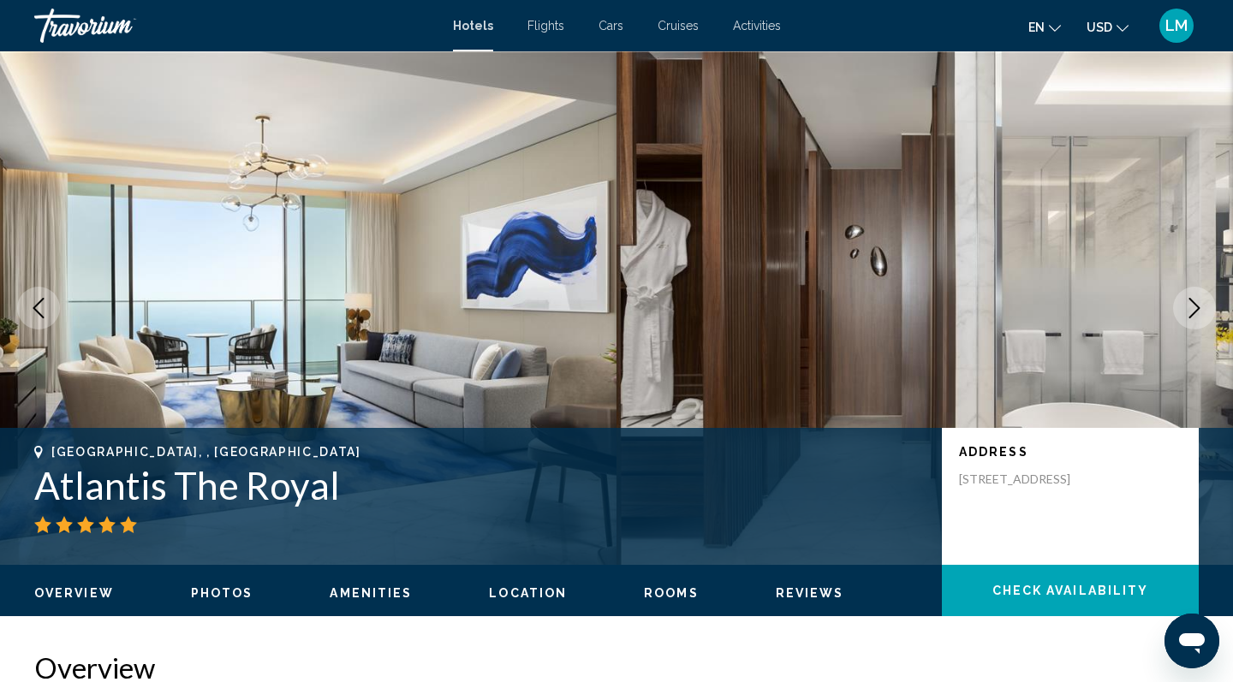
click at [1194, 307] on icon "Next image" at bounding box center [1194, 308] width 21 height 21
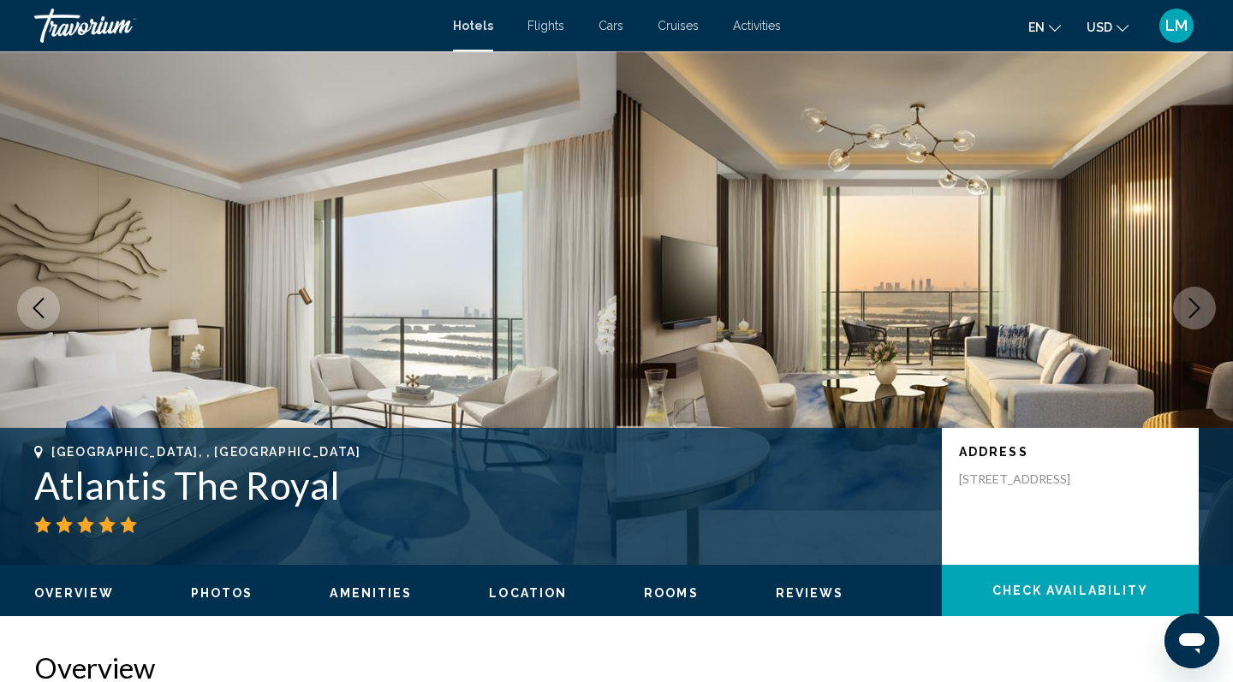
click at [1194, 307] on icon "Next image" at bounding box center [1194, 308] width 21 height 21
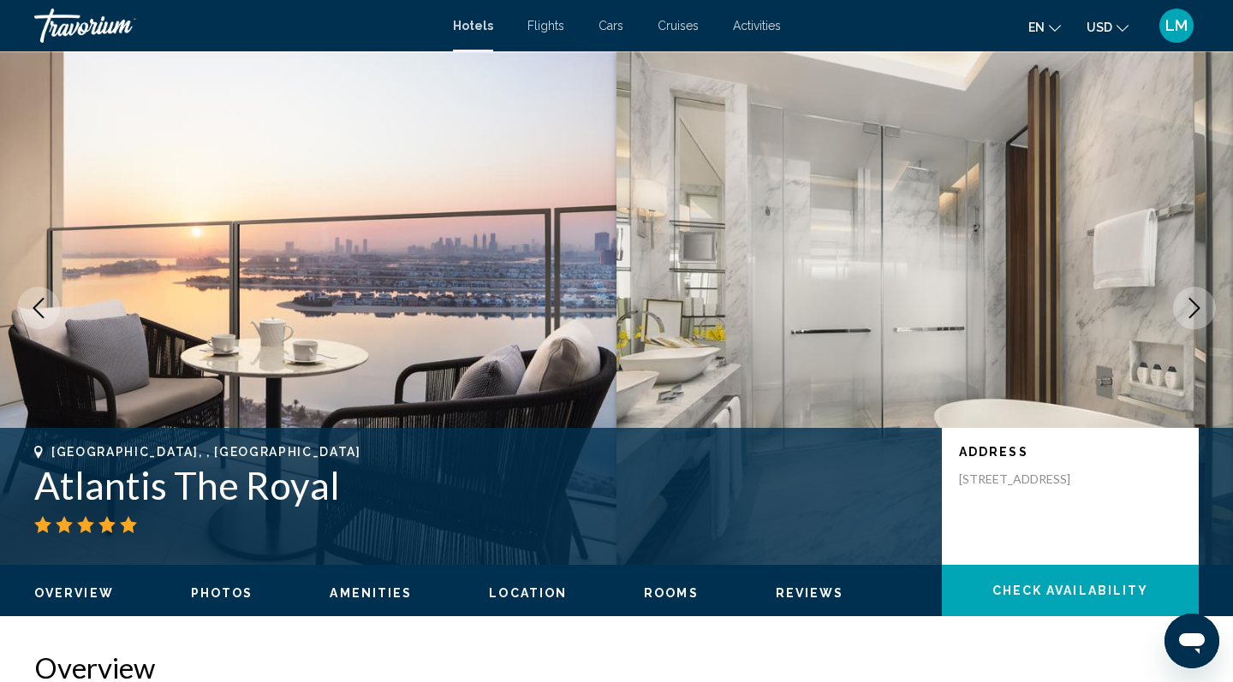
click at [1194, 308] on icon "Next image" at bounding box center [1194, 308] width 21 height 21
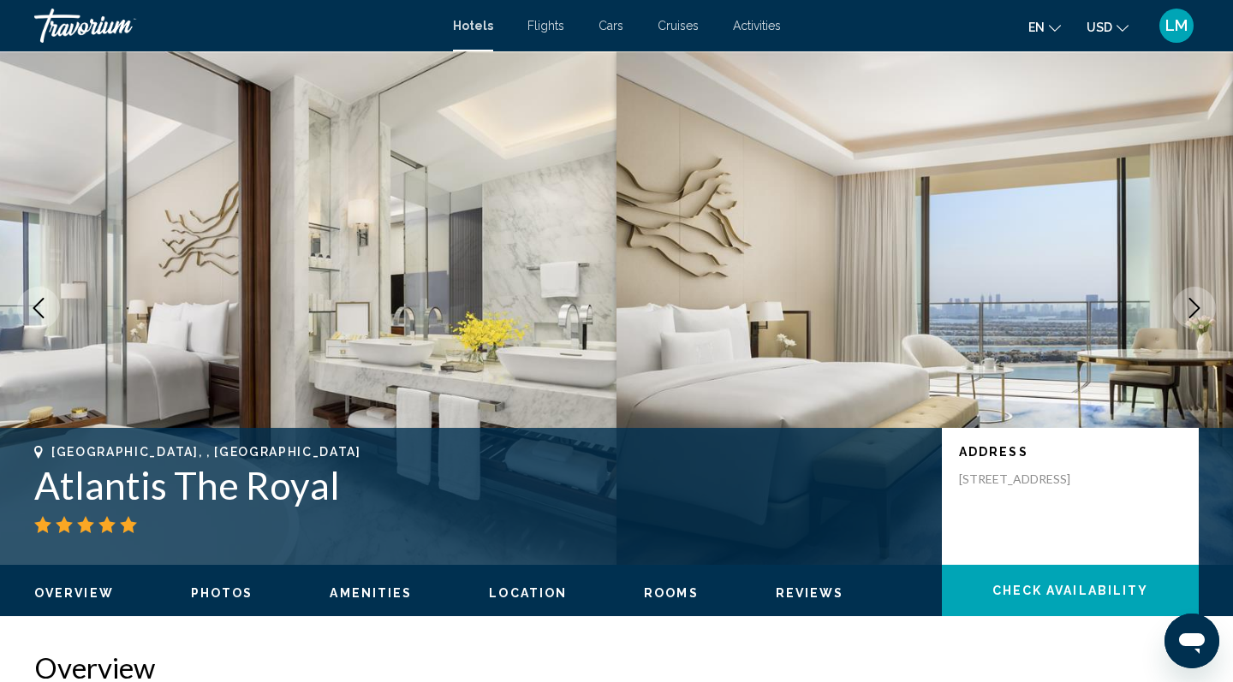
click at [1194, 307] on icon "Next image" at bounding box center [1194, 308] width 21 height 21
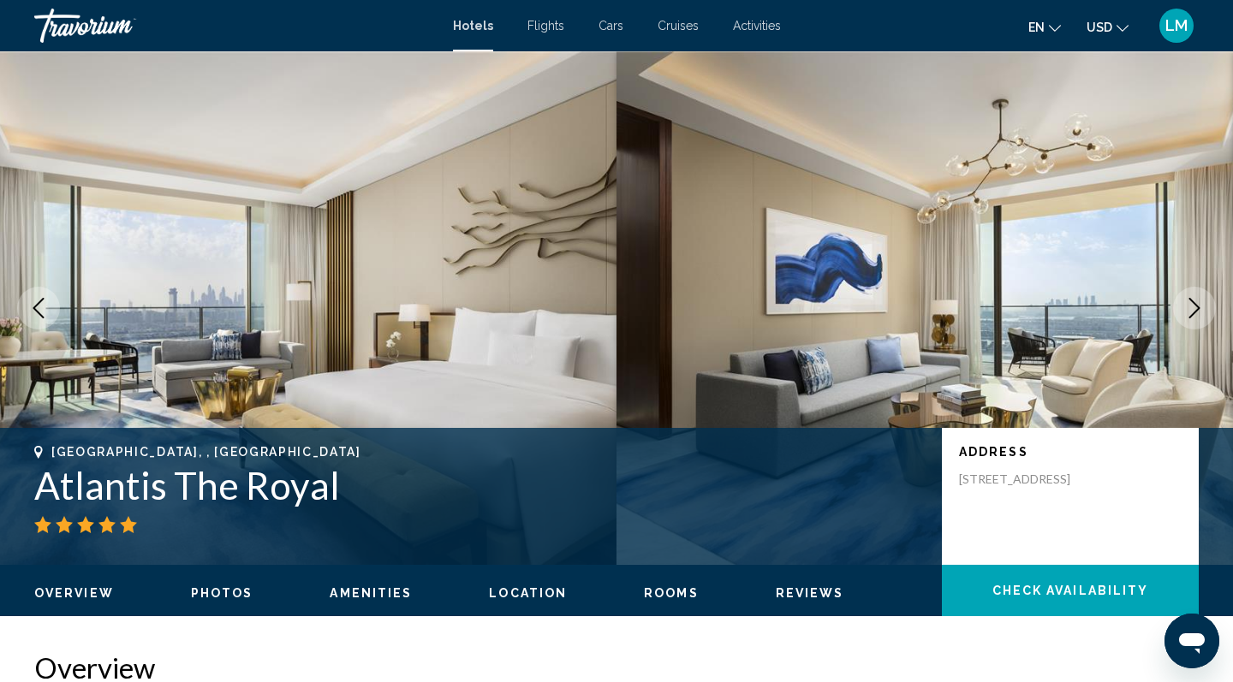
click at [1194, 307] on icon "Next image" at bounding box center [1194, 308] width 21 height 21
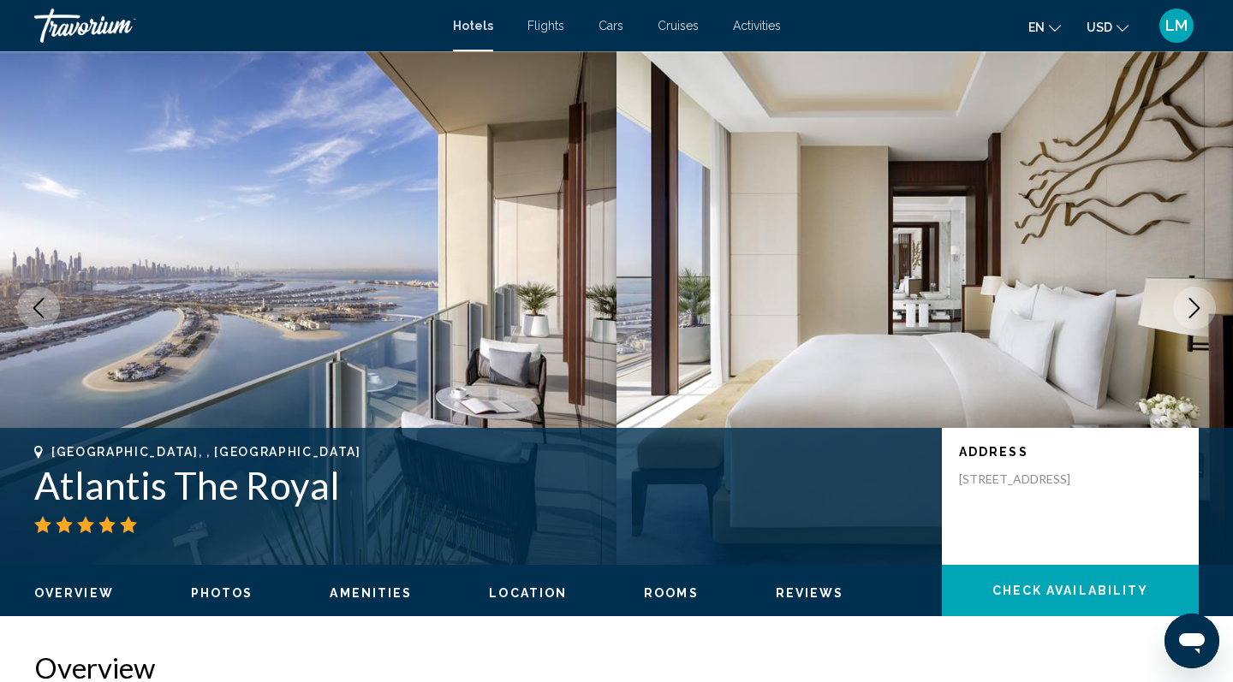
click at [1194, 307] on icon "Next image" at bounding box center [1194, 308] width 21 height 21
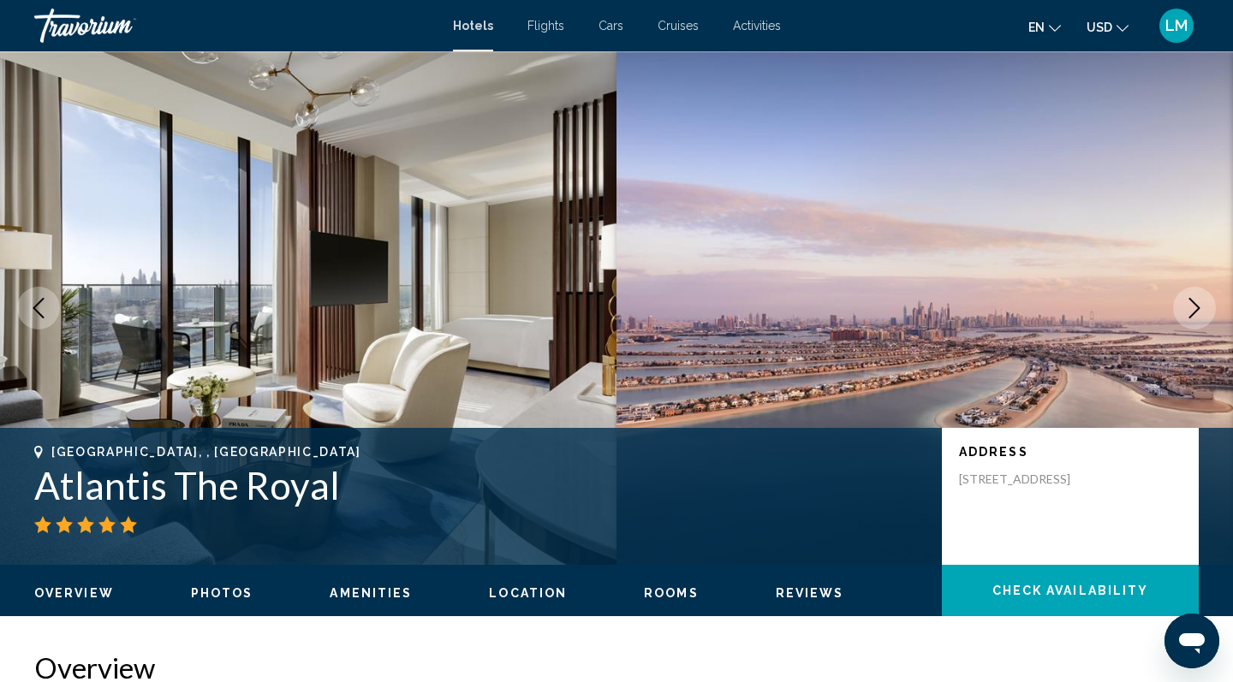
click at [1194, 307] on icon "Next image" at bounding box center [1194, 308] width 21 height 21
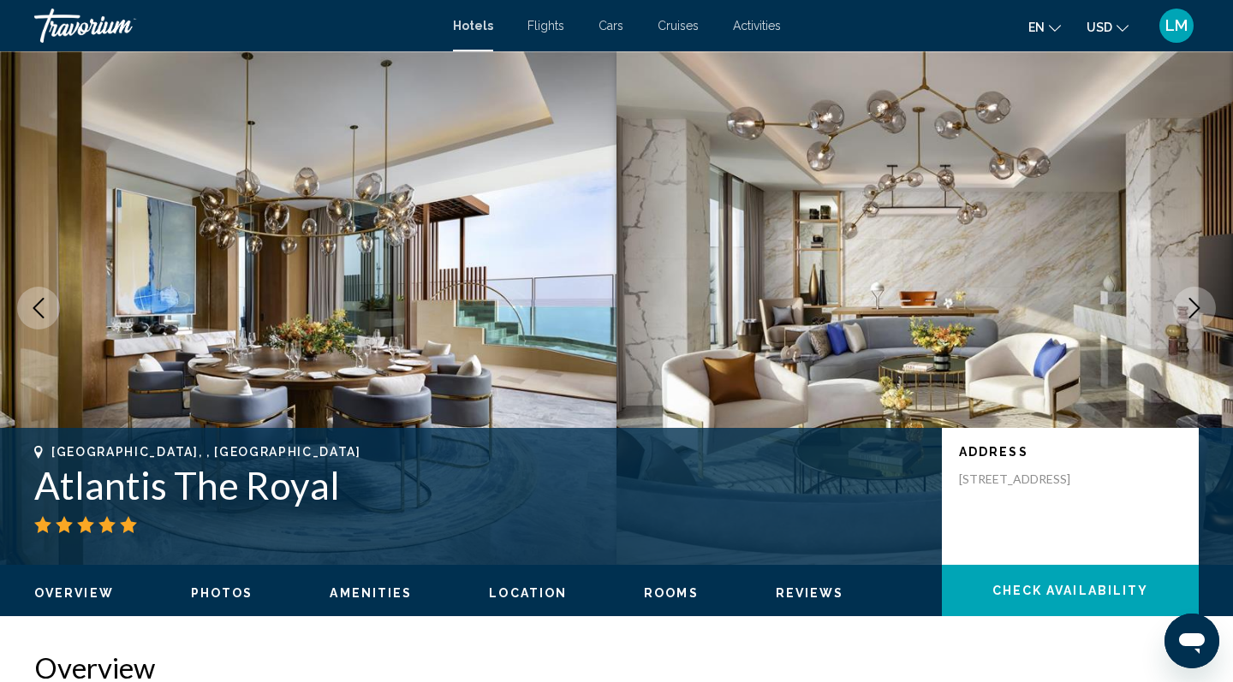
click at [1194, 307] on icon "Next image" at bounding box center [1194, 308] width 21 height 21
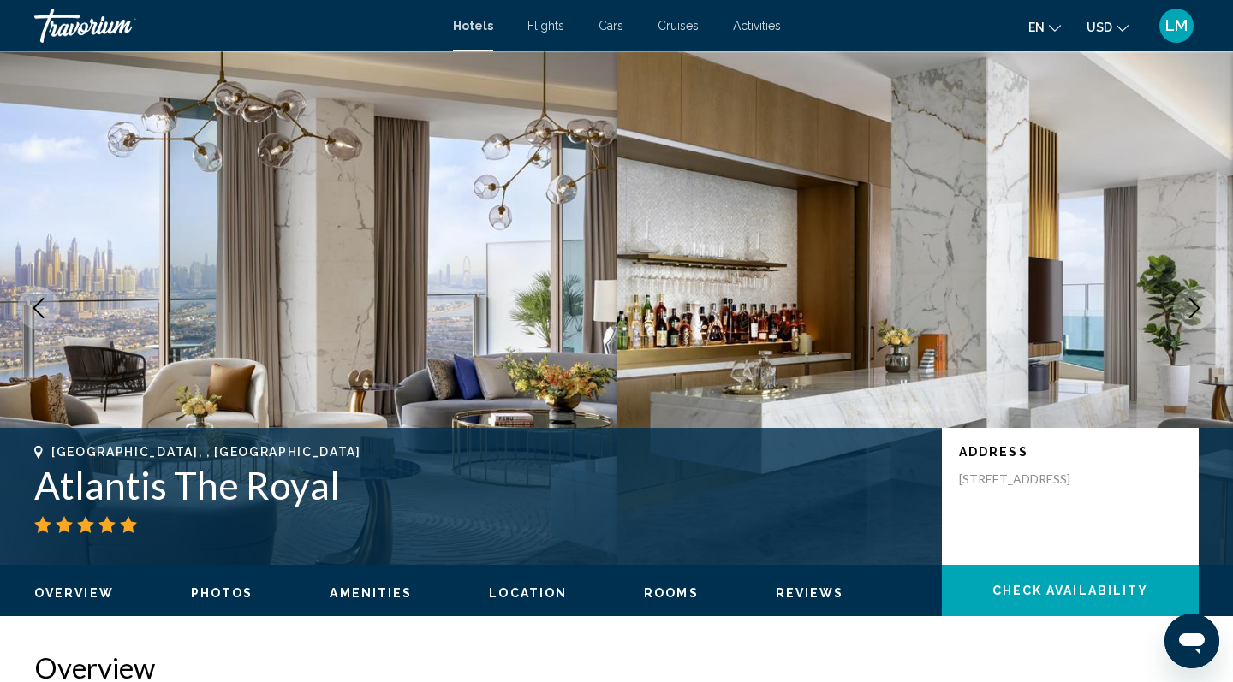
click at [1194, 307] on icon "Next image" at bounding box center [1194, 308] width 21 height 21
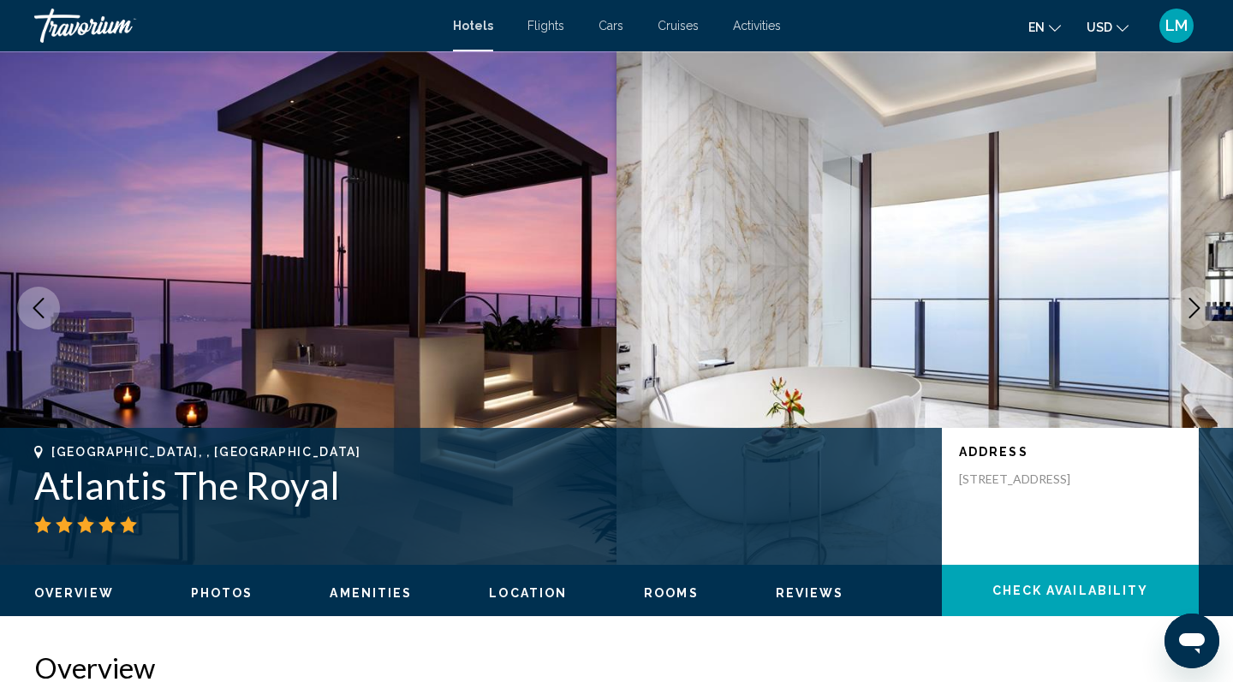
click at [1194, 307] on icon "Next image" at bounding box center [1194, 308] width 21 height 21
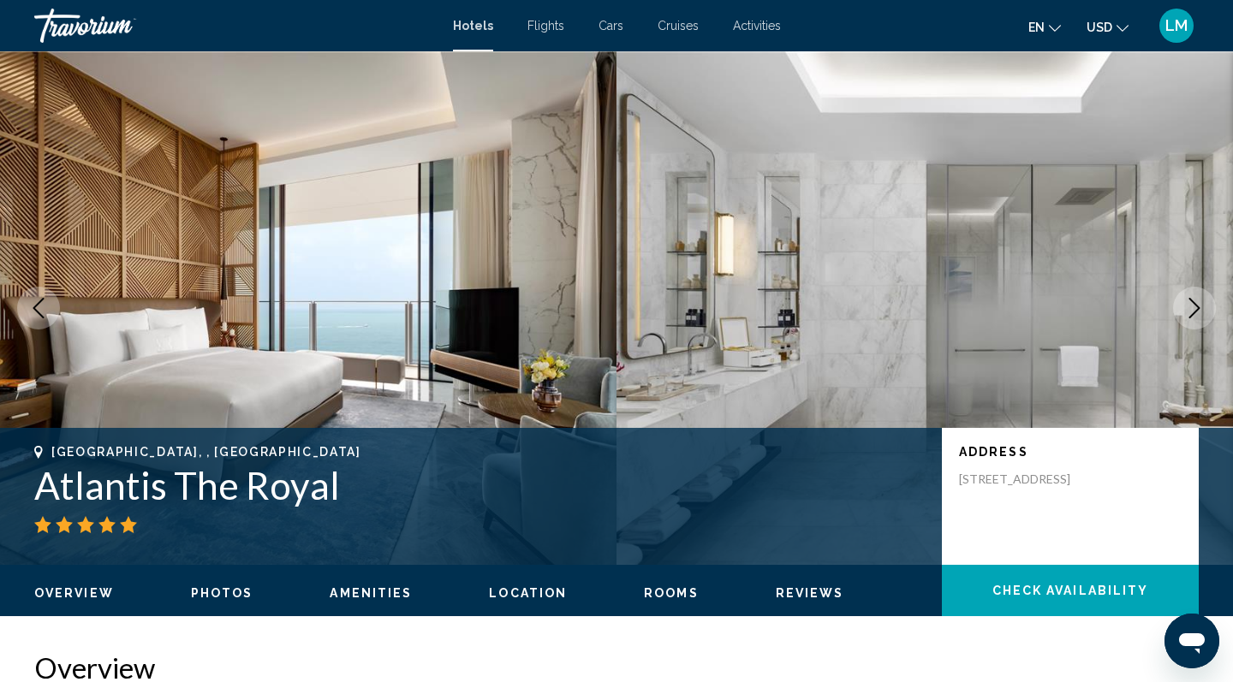
click at [1194, 307] on icon "Next image" at bounding box center [1194, 308] width 21 height 21
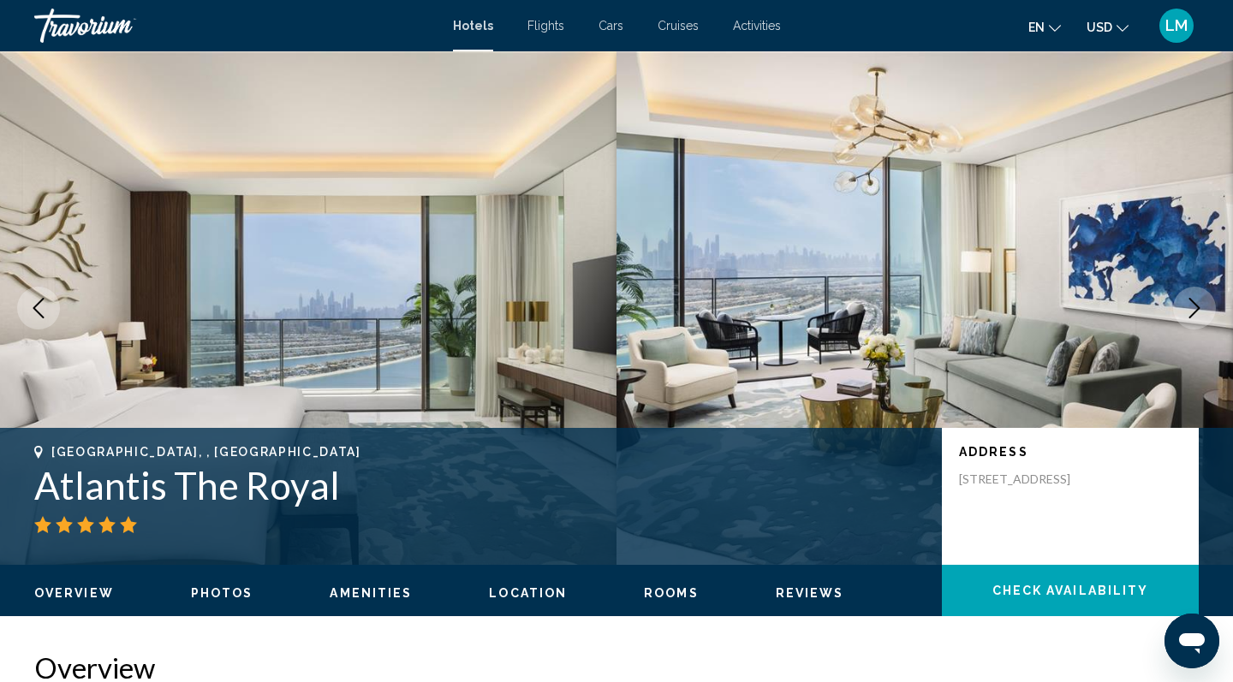
click at [1194, 307] on icon "Next image" at bounding box center [1194, 308] width 21 height 21
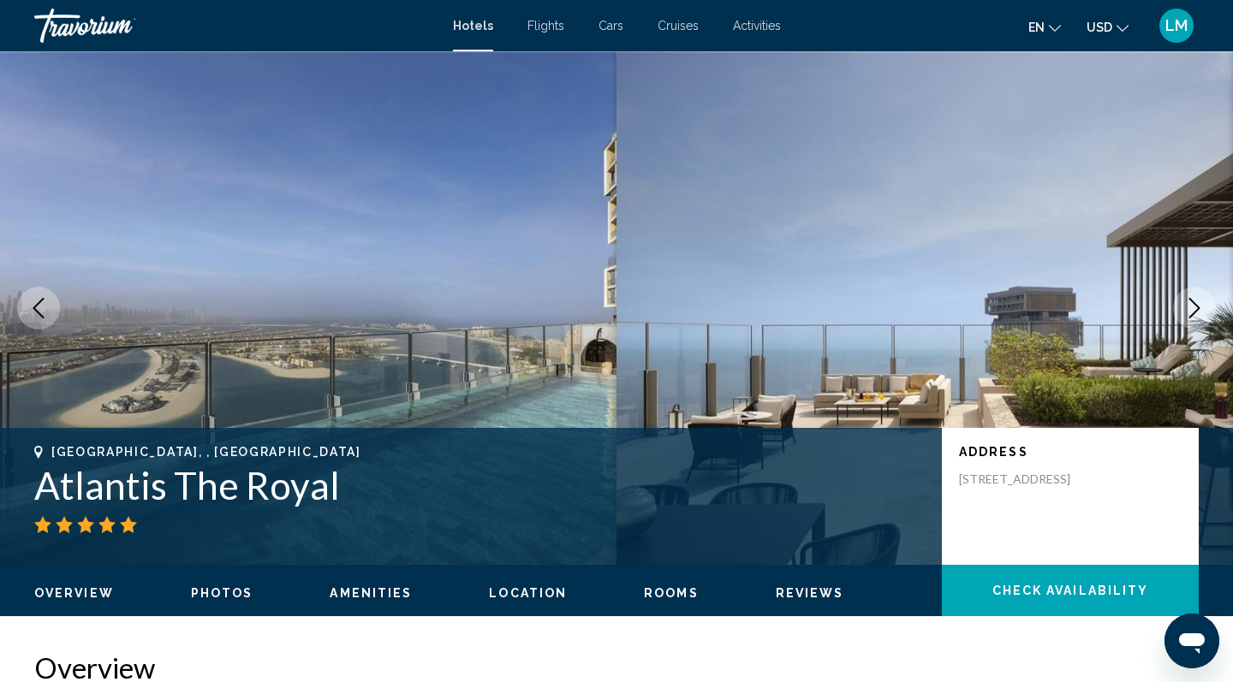
click at [1194, 304] on icon "Next image" at bounding box center [1194, 308] width 11 height 21
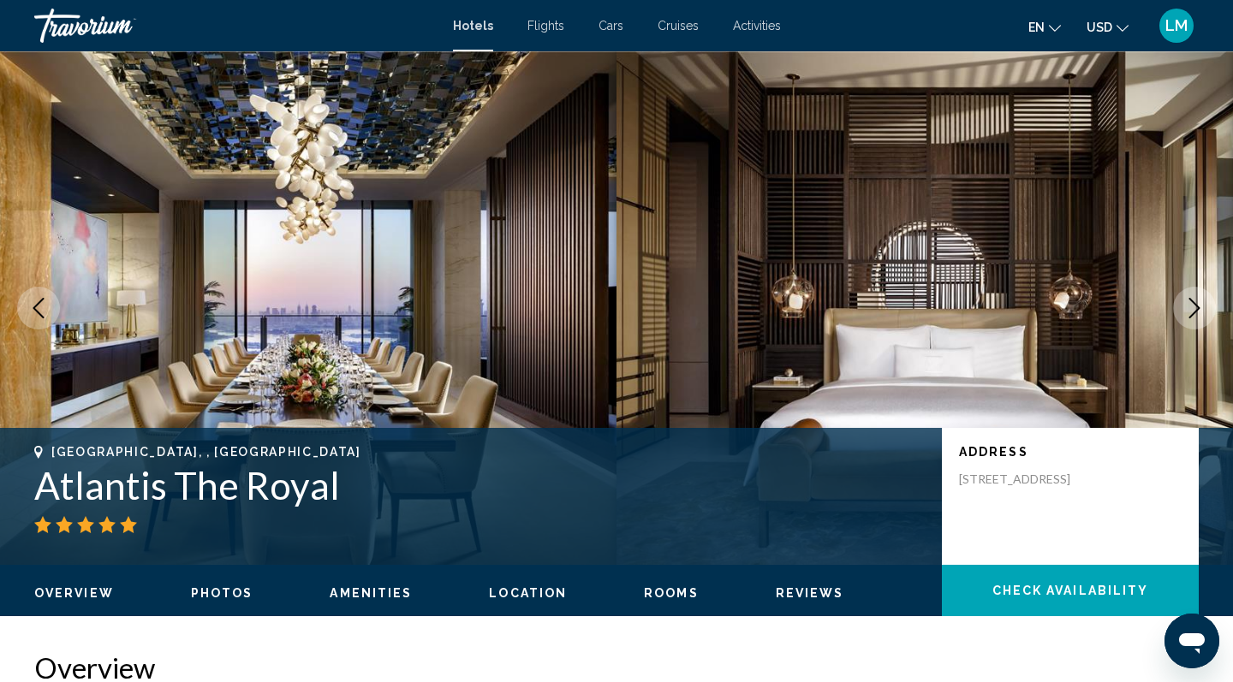
click at [1194, 304] on icon "Next image" at bounding box center [1194, 308] width 11 height 21
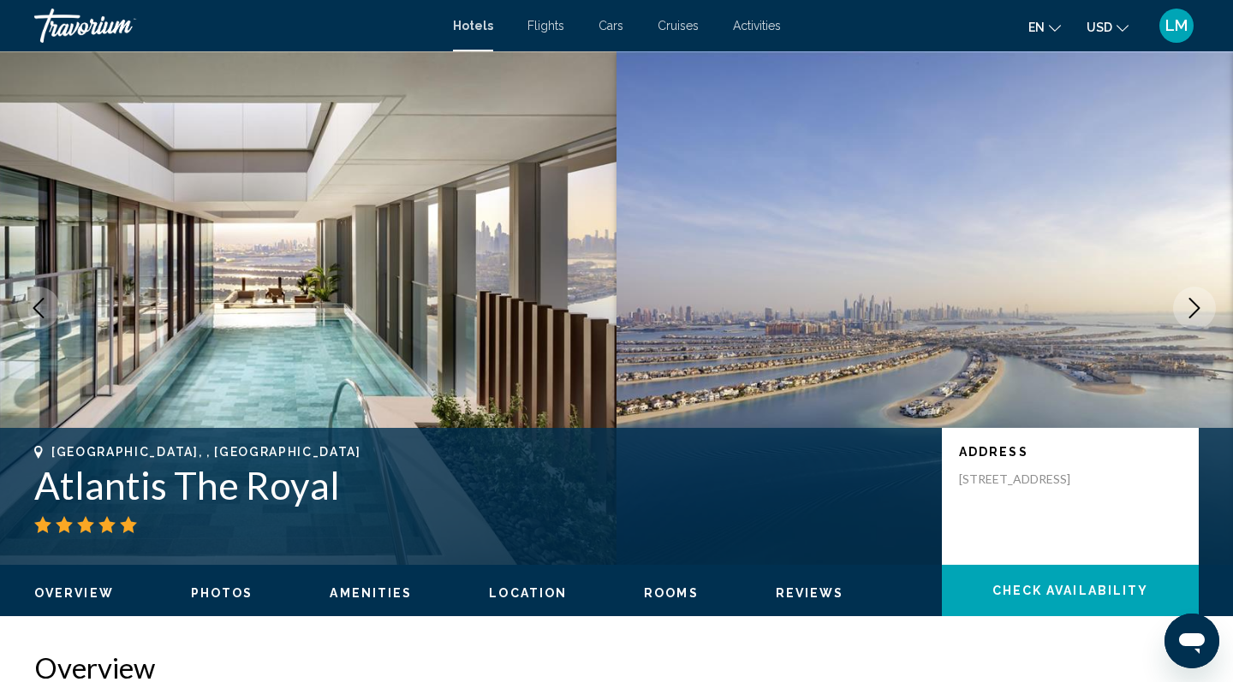
click at [1195, 305] on icon "Next image" at bounding box center [1194, 308] width 21 height 21
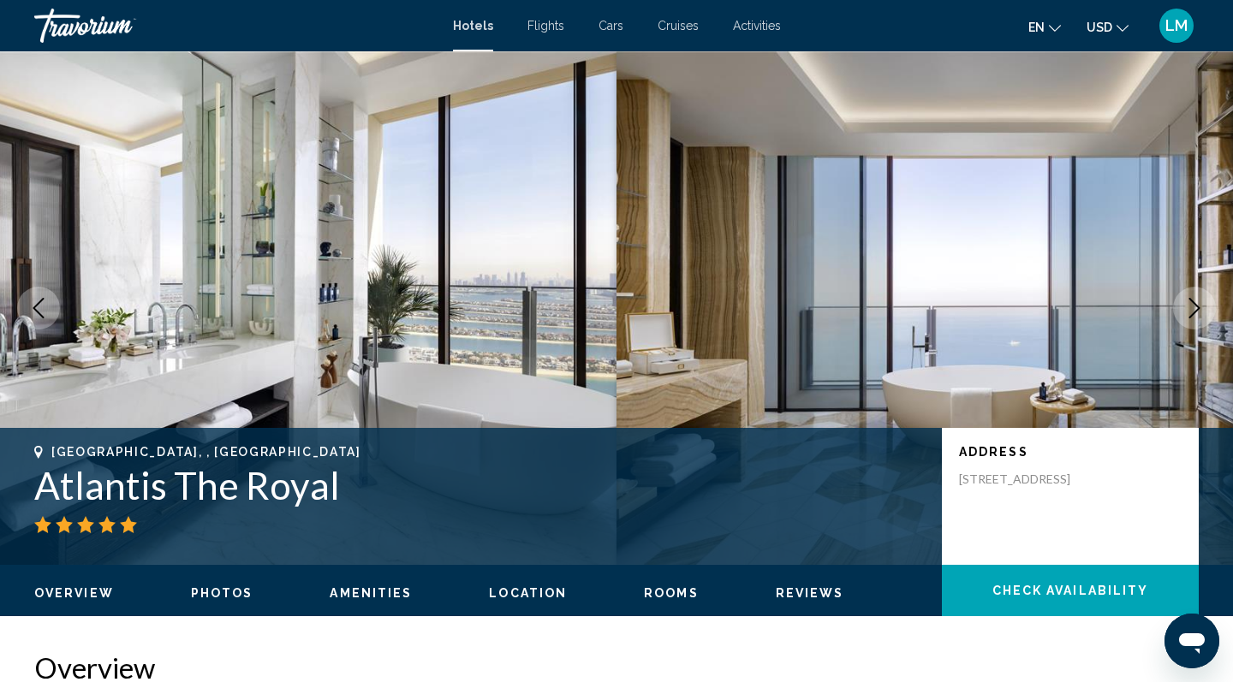
click at [1195, 304] on icon "Next image" at bounding box center [1194, 308] width 11 height 21
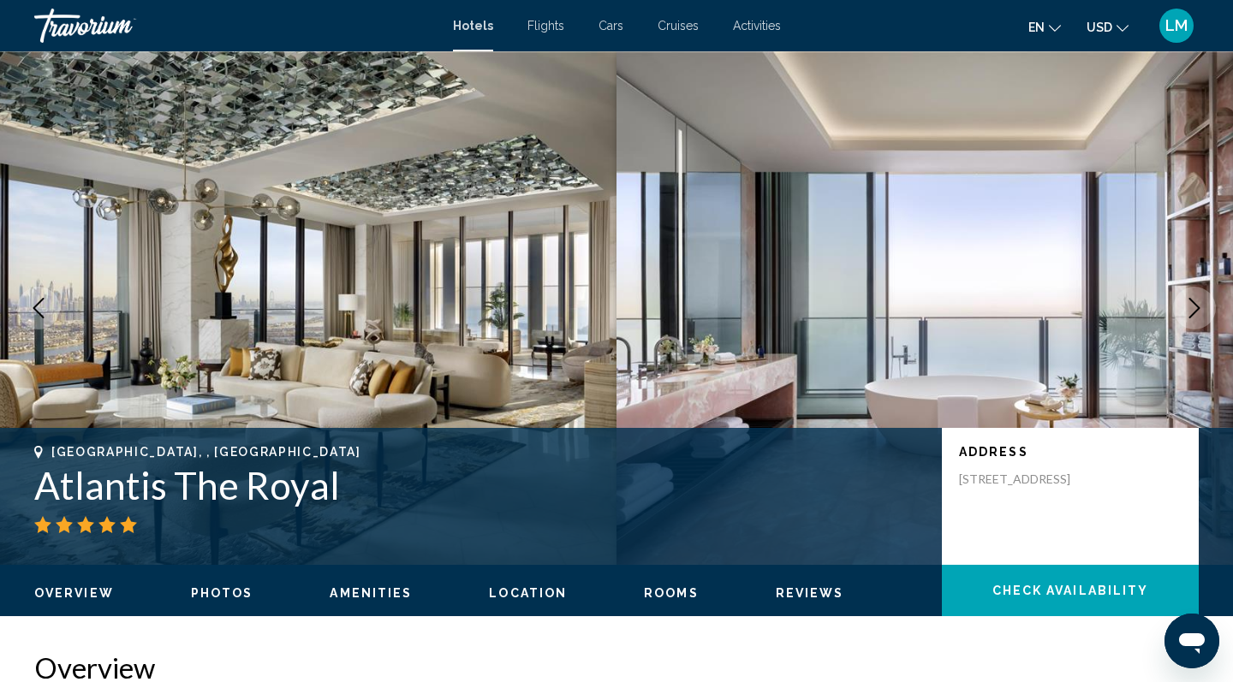
click at [1195, 303] on icon "Next image" at bounding box center [1194, 308] width 11 height 21
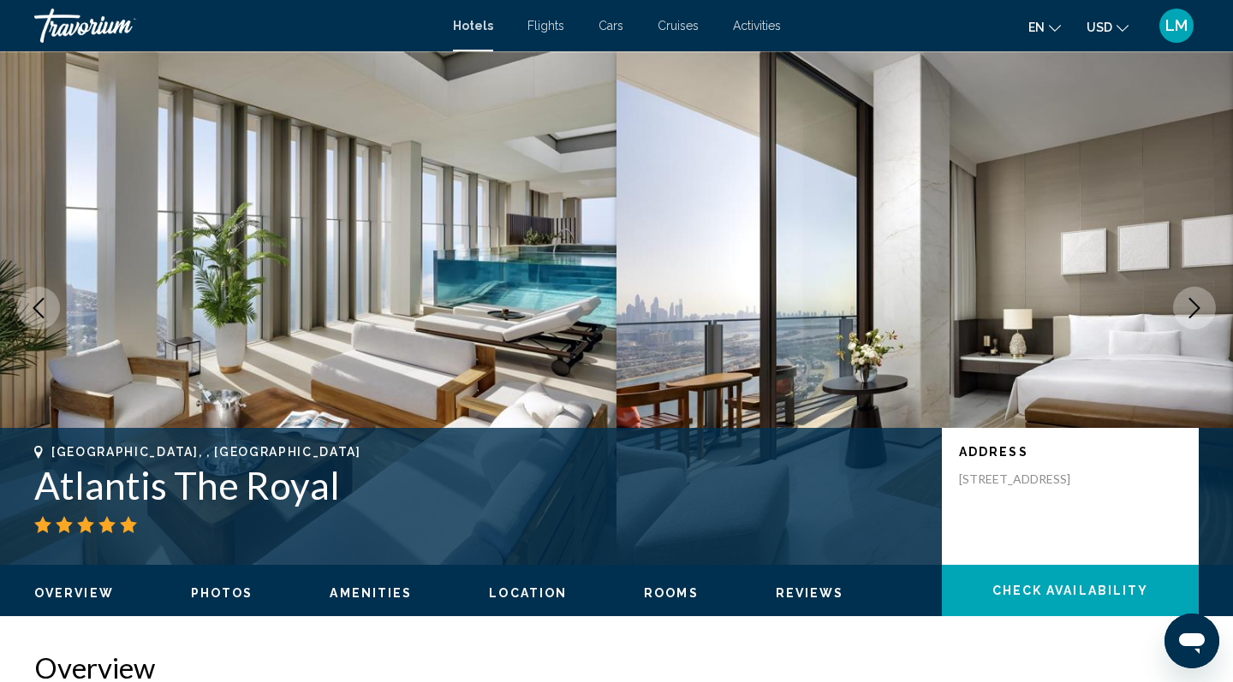
click at [1195, 303] on icon "Next image" at bounding box center [1194, 308] width 11 height 21
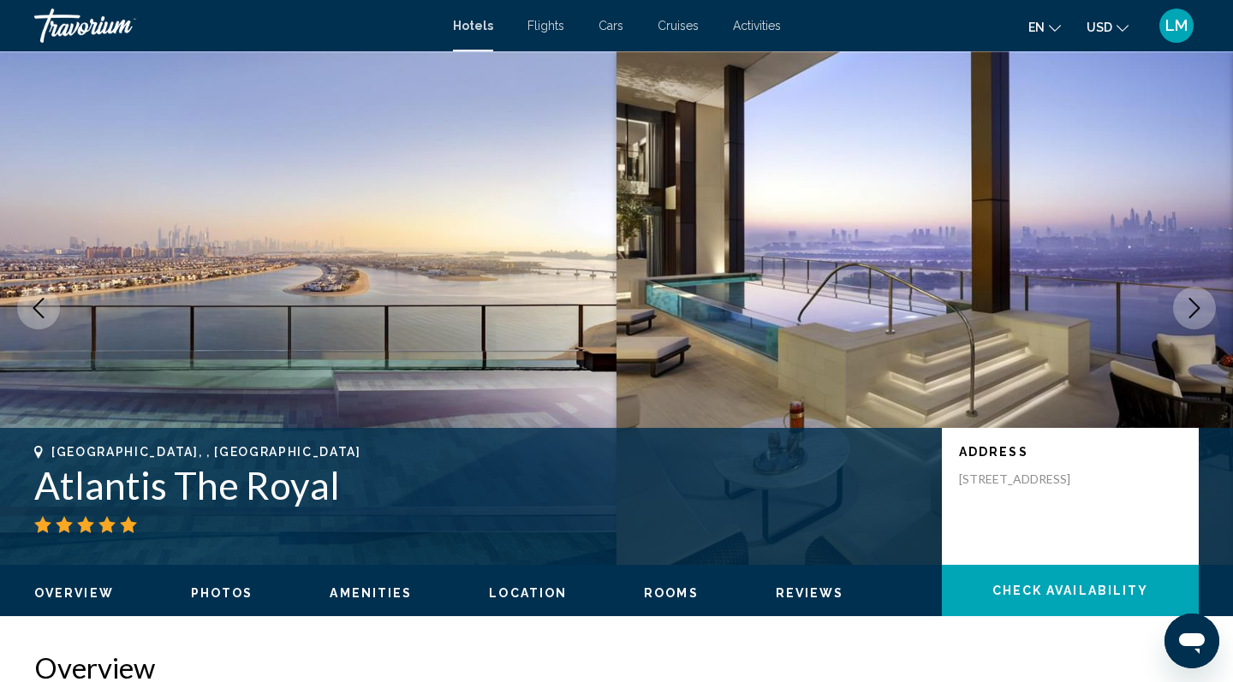
click at [1192, 308] on icon "Next image" at bounding box center [1194, 308] width 21 height 21
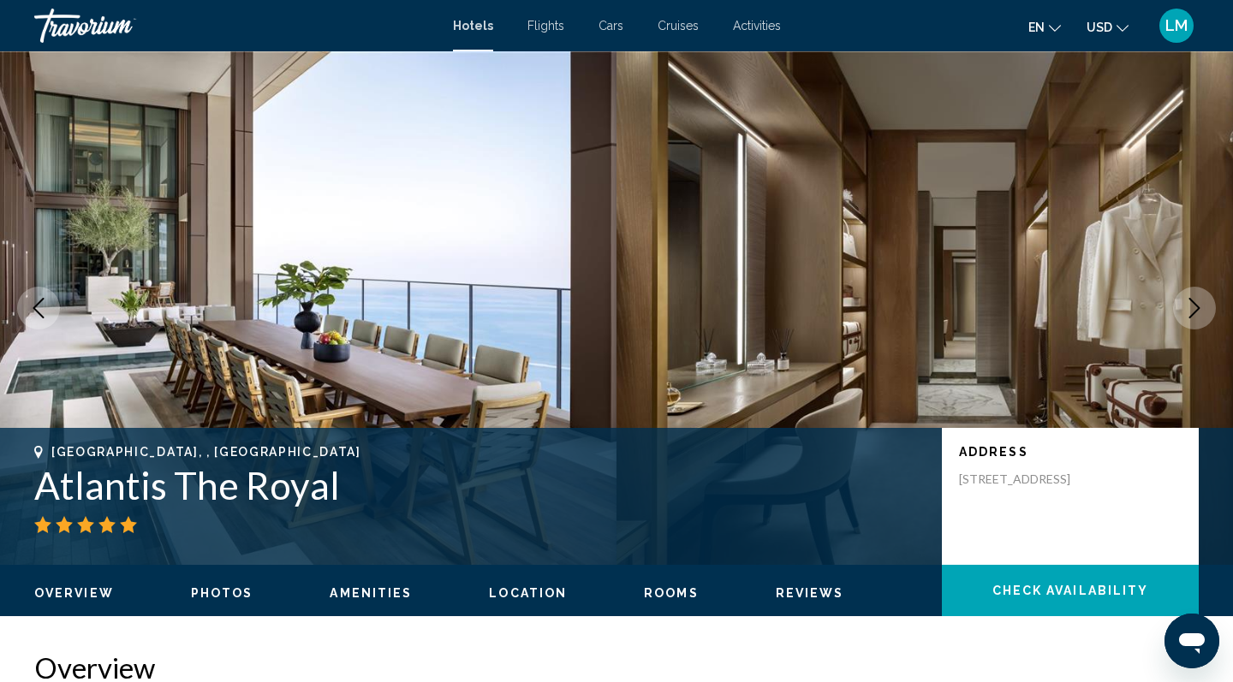
click at [1192, 308] on icon "Next image" at bounding box center [1194, 308] width 21 height 21
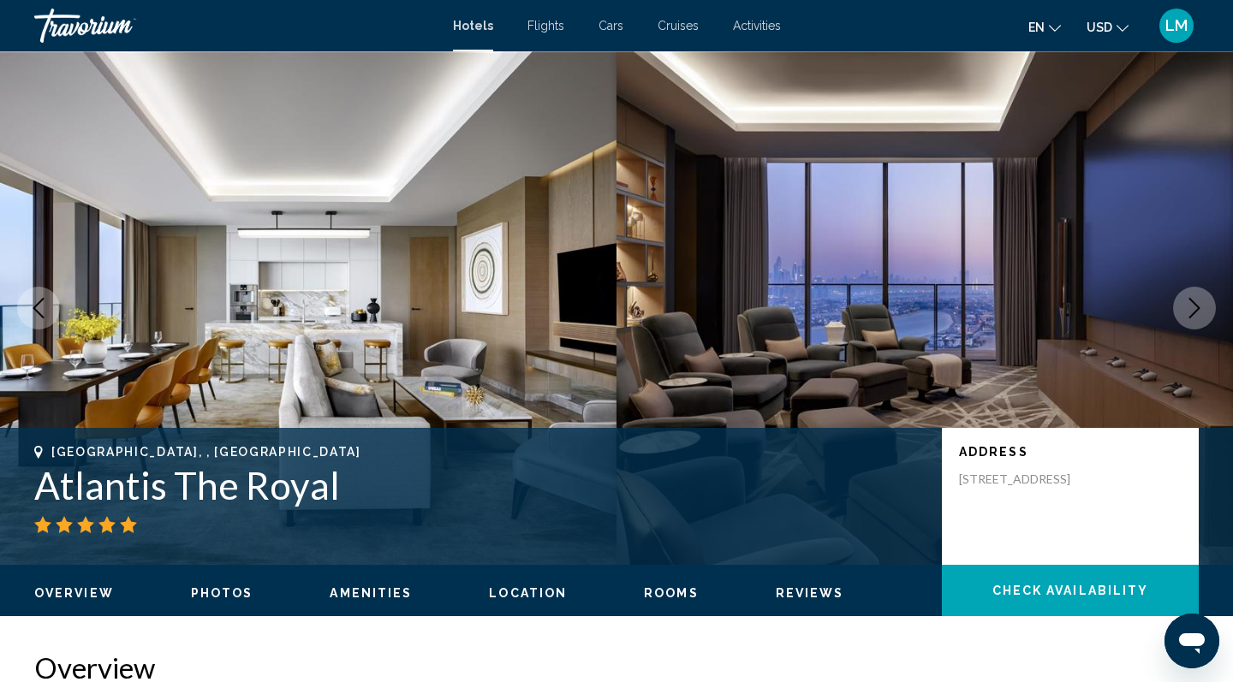
click at [1192, 309] on icon "Next image" at bounding box center [1194, 308] width 21 height 21
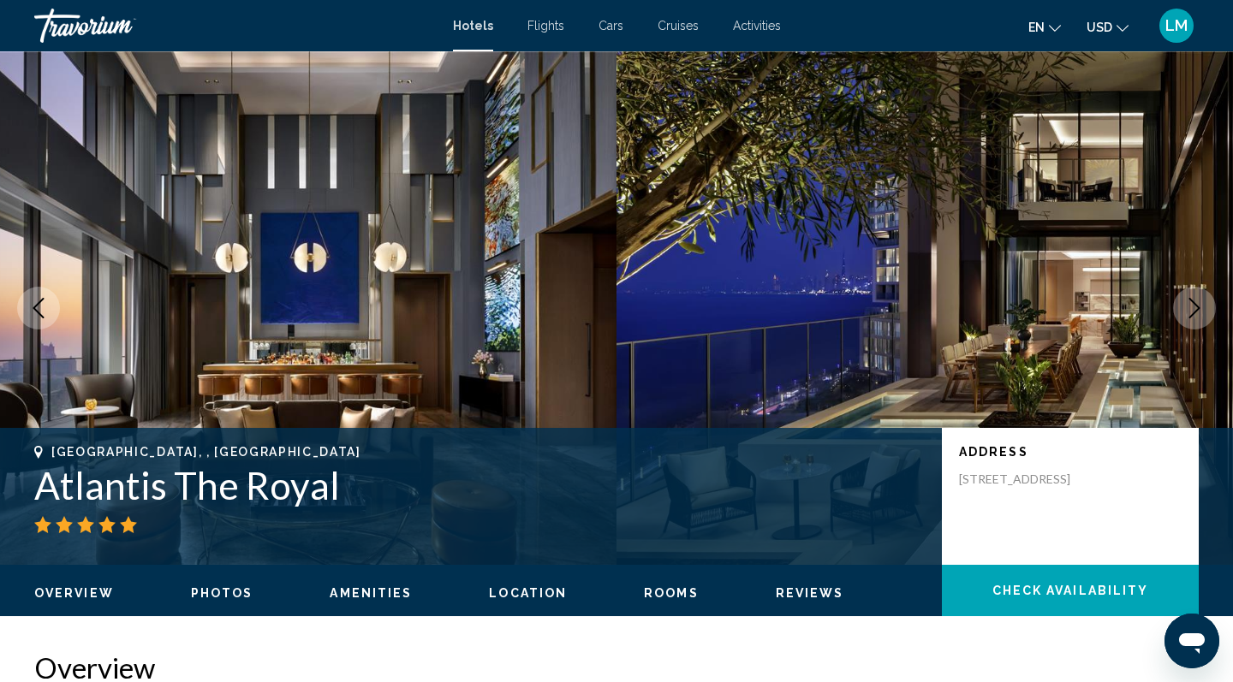
click at [1192, 308] on icon "Next image" at bounding box center [1194, 308] width 21 height 21
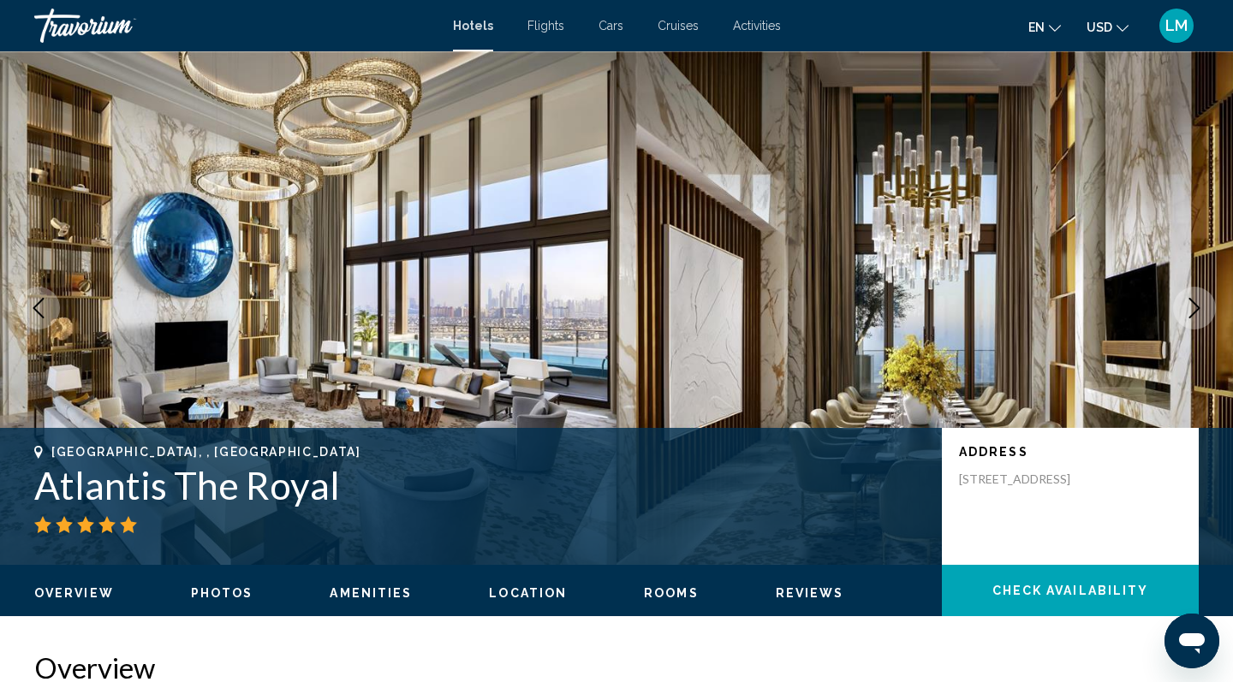
click at [1192, 308] on icon "Next image" at bounding box center [1194, 308] width 21 height 21
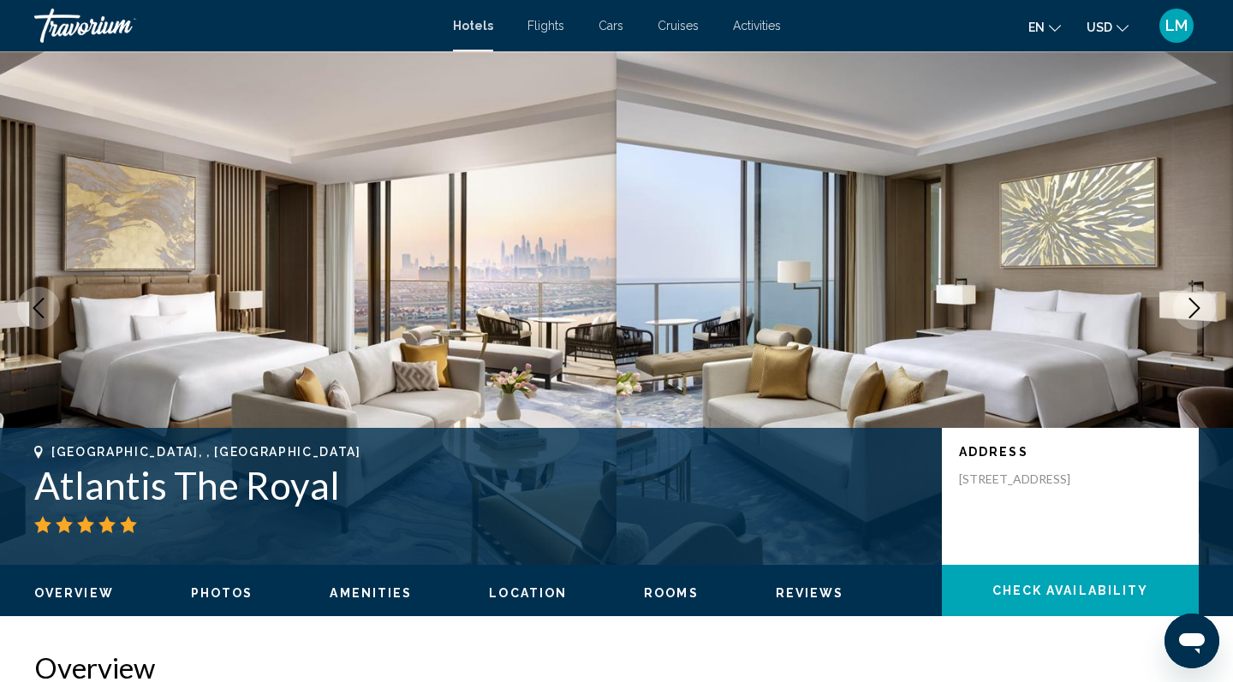
click at [1192, 308] on icon "Next image" at bounding box center [1194, 308] width 21 height 21
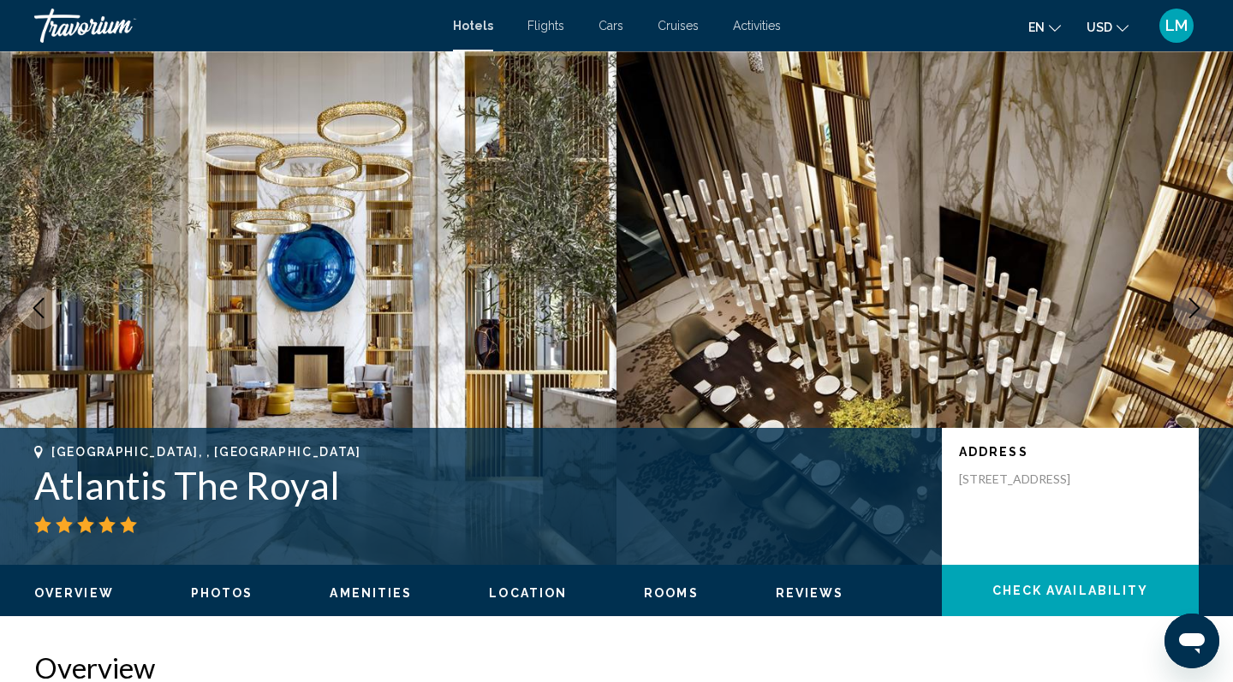
click at [1192, 309] on icon "Next image" at bounding box center [1194, 308] width 21 height 21
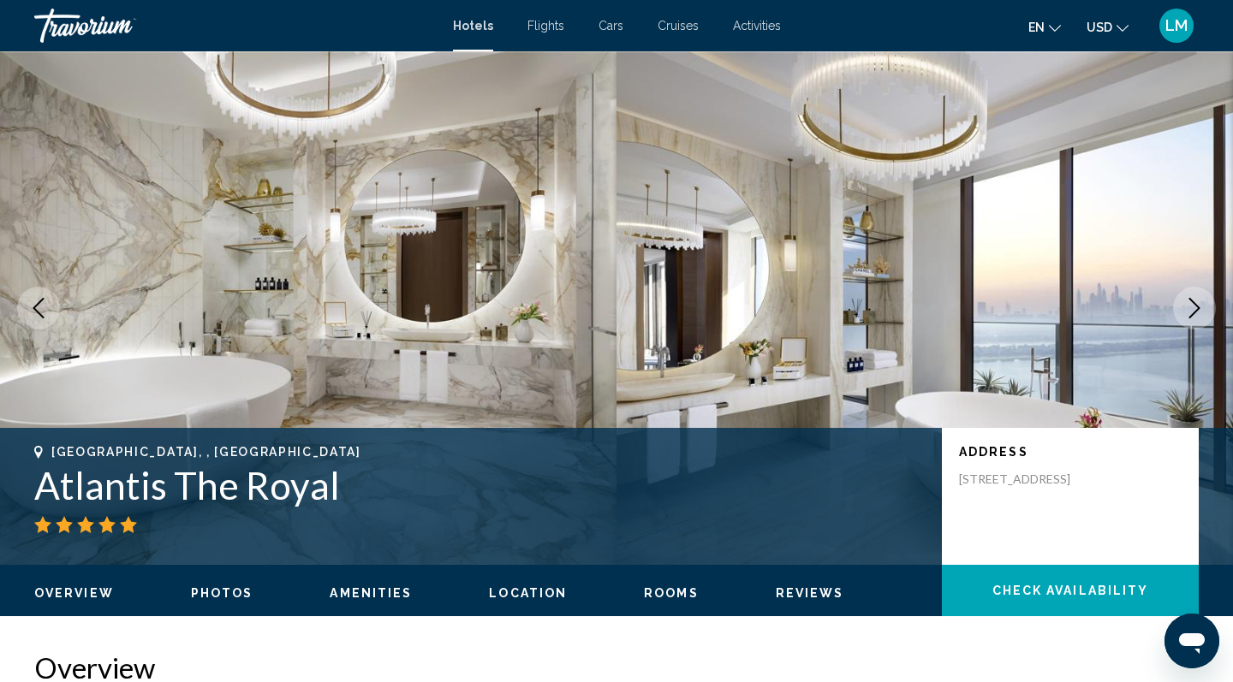
click at [1192, 309] on icon "Next image" at bounding box center [1194, 308] width 21 height 21
